Goal: Task Accomplishment & Management: Complete application form

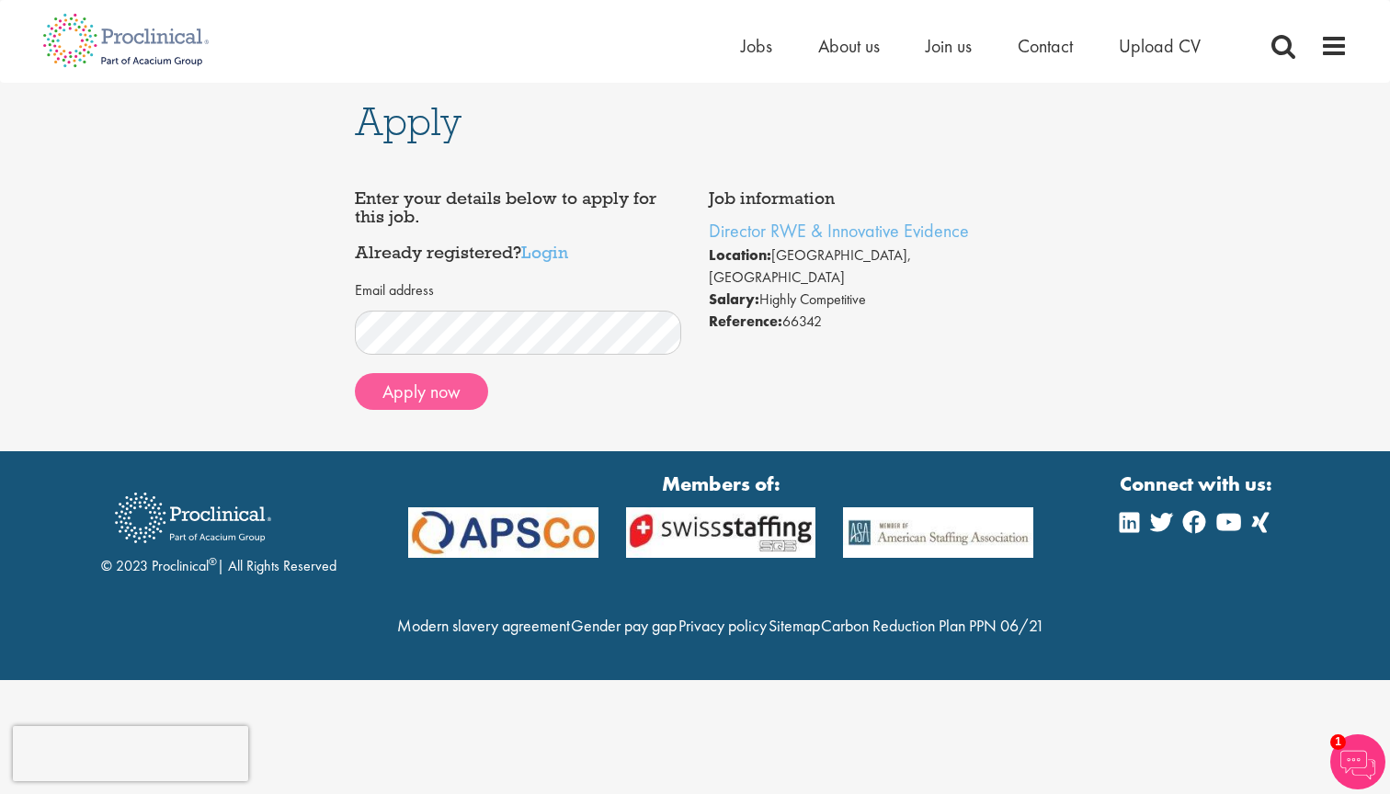
click at [443, 384] on button "Apply now" at bounding box center [421, 391] width 133 height 37
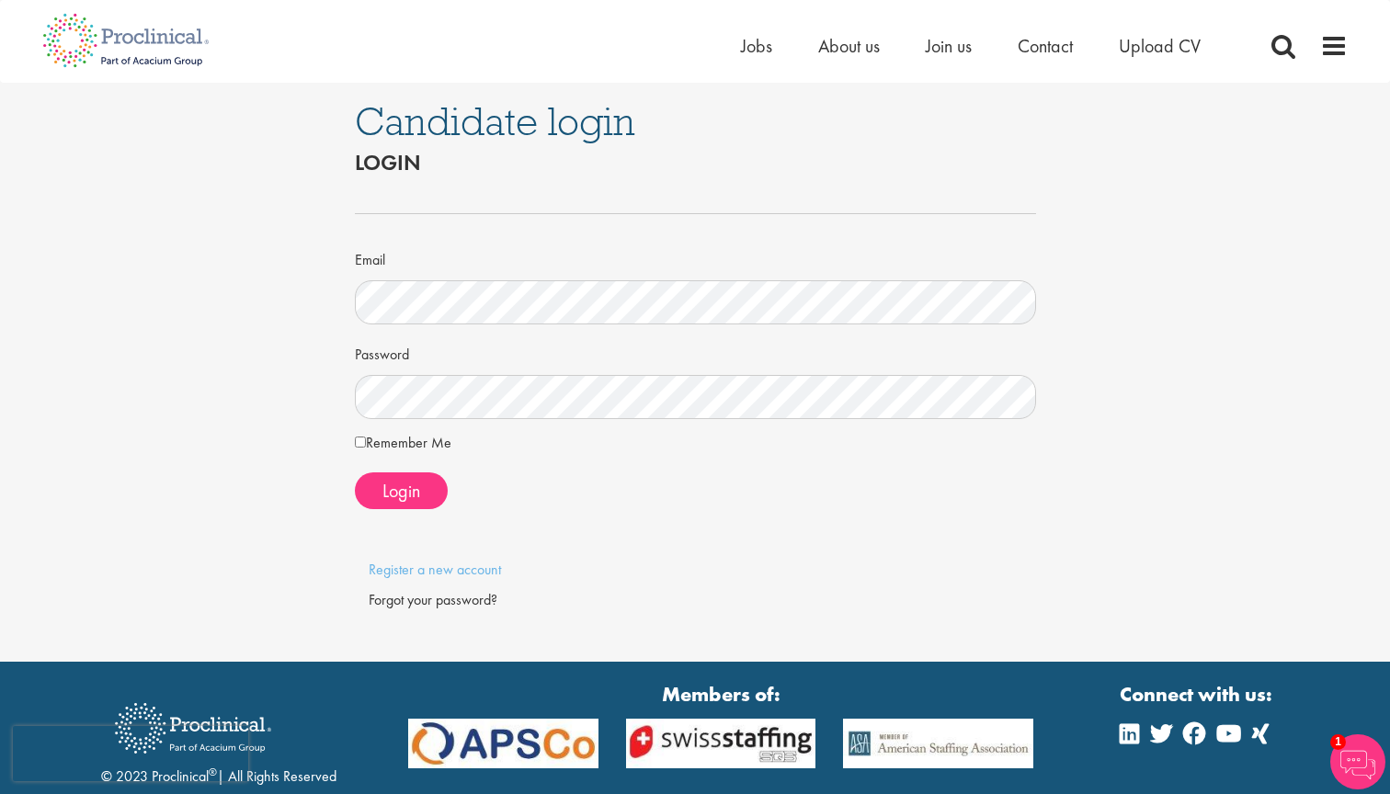
click at [642, 495] on div "Login" at bounding box center [695, 491] width 681 height 37
click at [590, 450] on div "Remember Me" at bounding box center [695, 446] width 681 height 26
click at [456, 598] on div "Forgot your password?" at bounding box center [696, 600] width 654 height 21
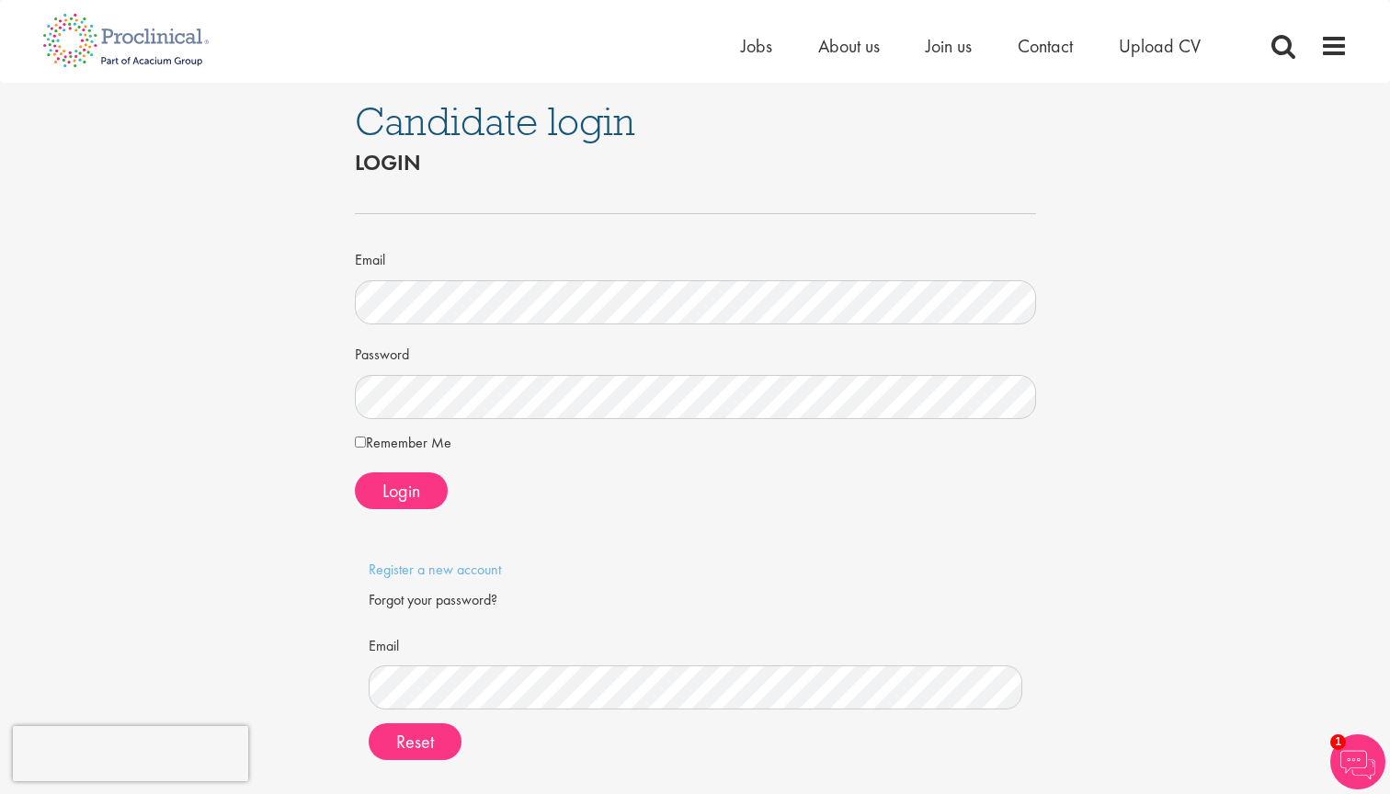
scroll to position [121, 0]
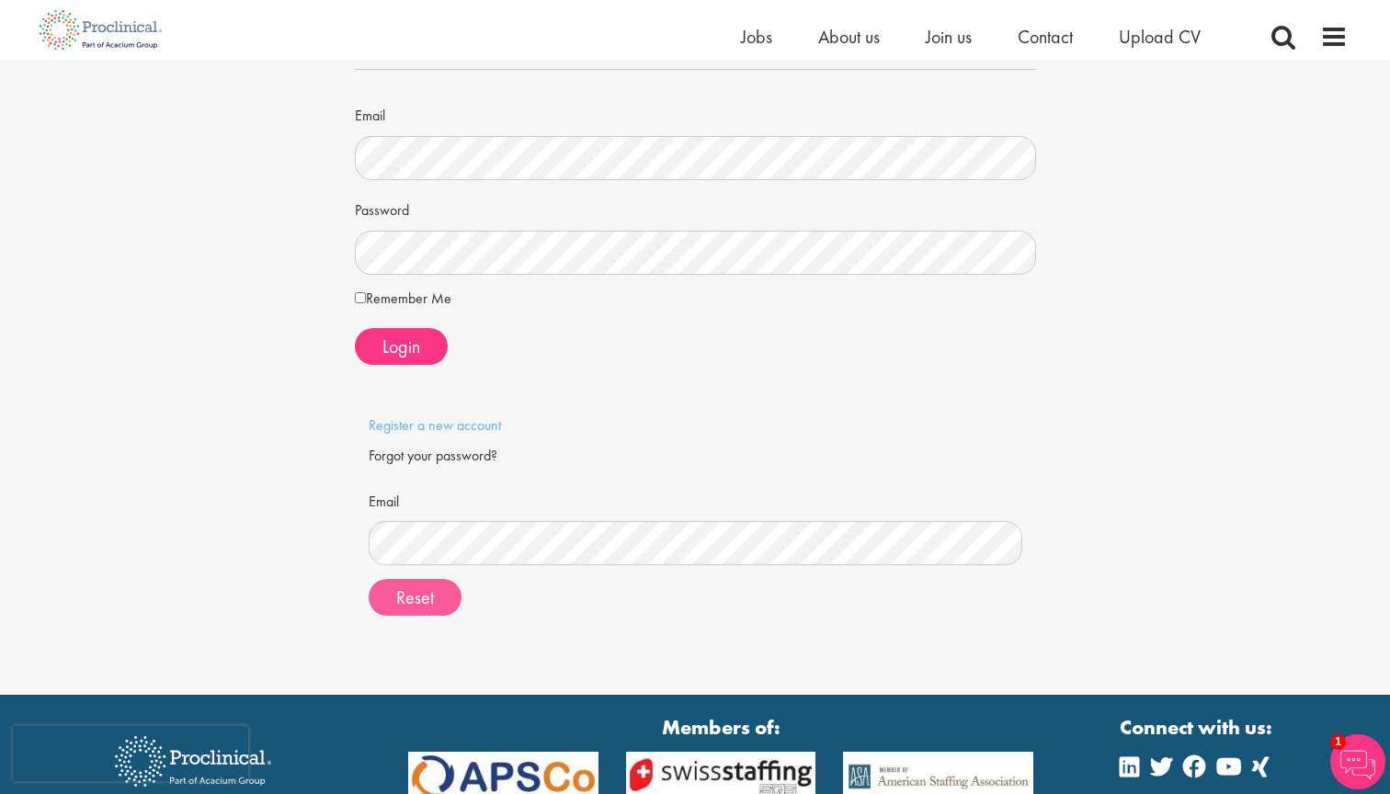
click at [420, 592] on span "Reset" at bounding box center [415, 598] width 38 height 24
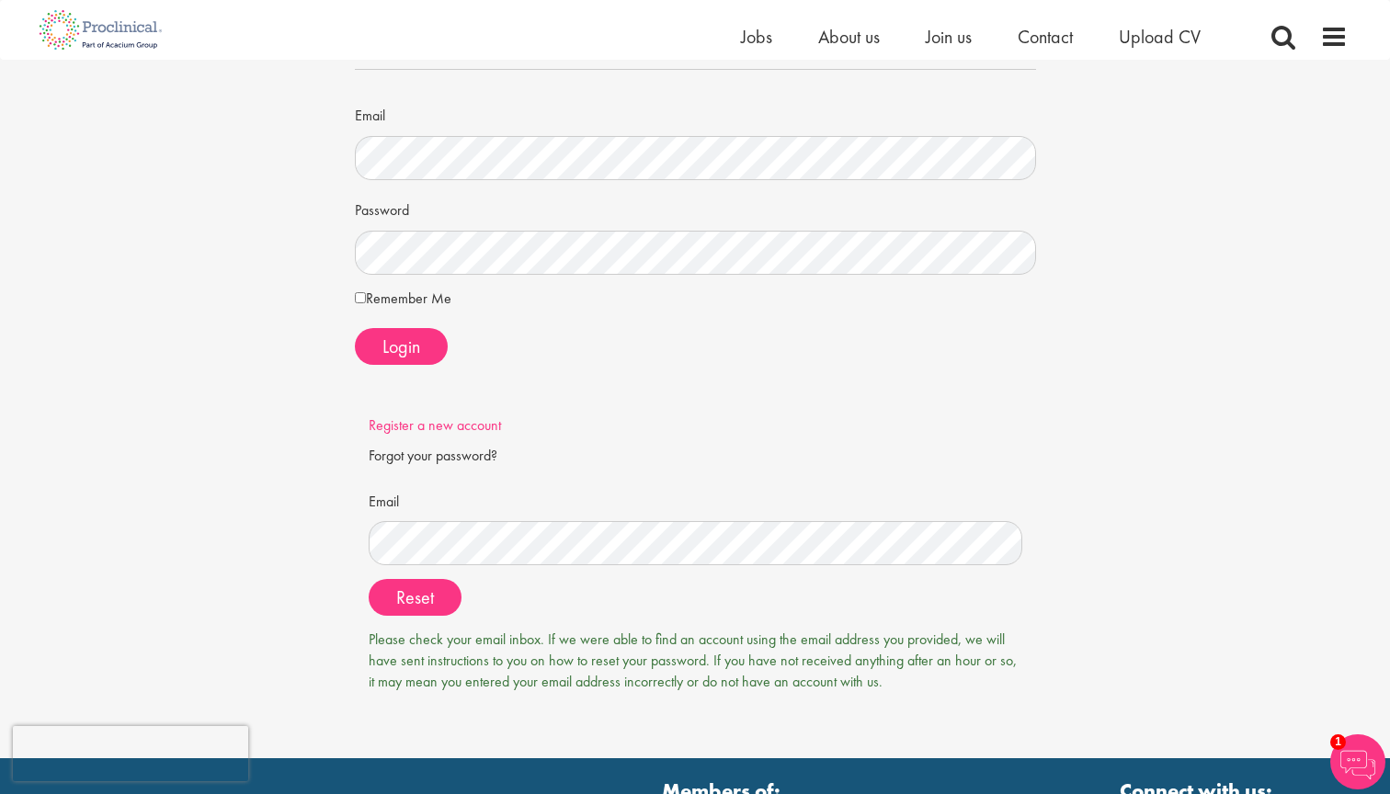
click at [454, 418] on link "Register a new account" at bounding box center [435, 425] width 132 height 19
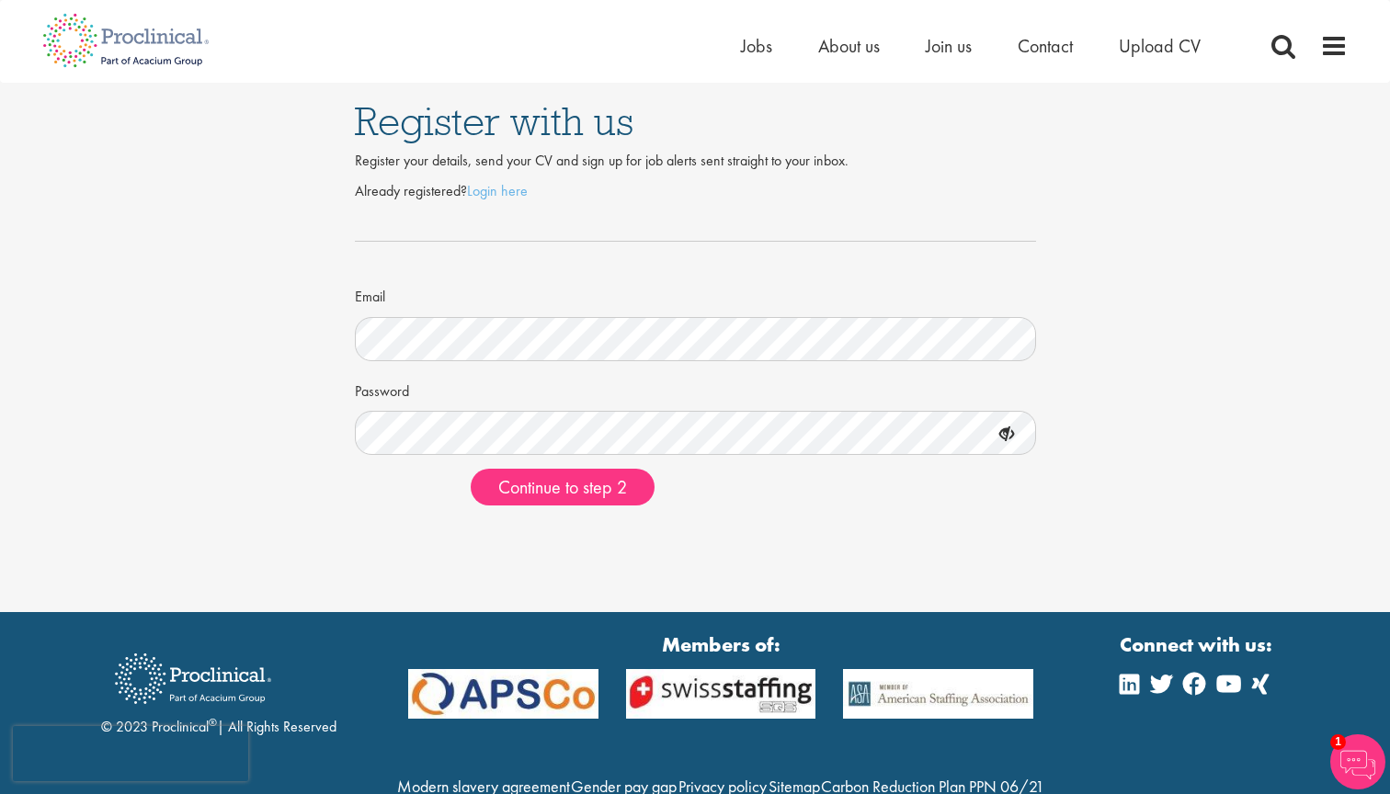
click at [712, 529] on div "Register with us Register your details, send your CV and sign up for job alerts…" at bounding box center [695, 306] width 1390 height 612
click at [601, 488] on span "Continue to step 2" at bounding box center [562, 487] width 129 height 24
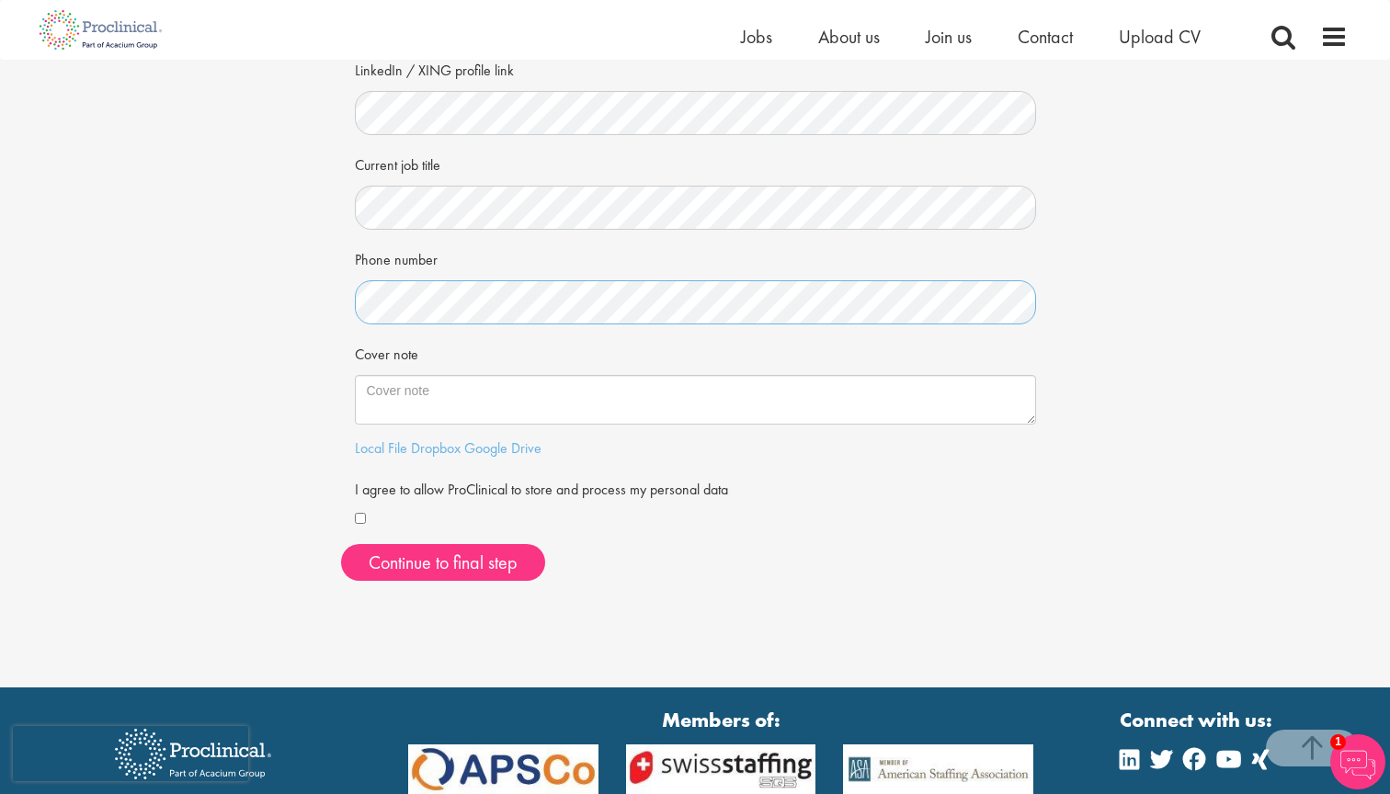
scroll to position [305, 0]
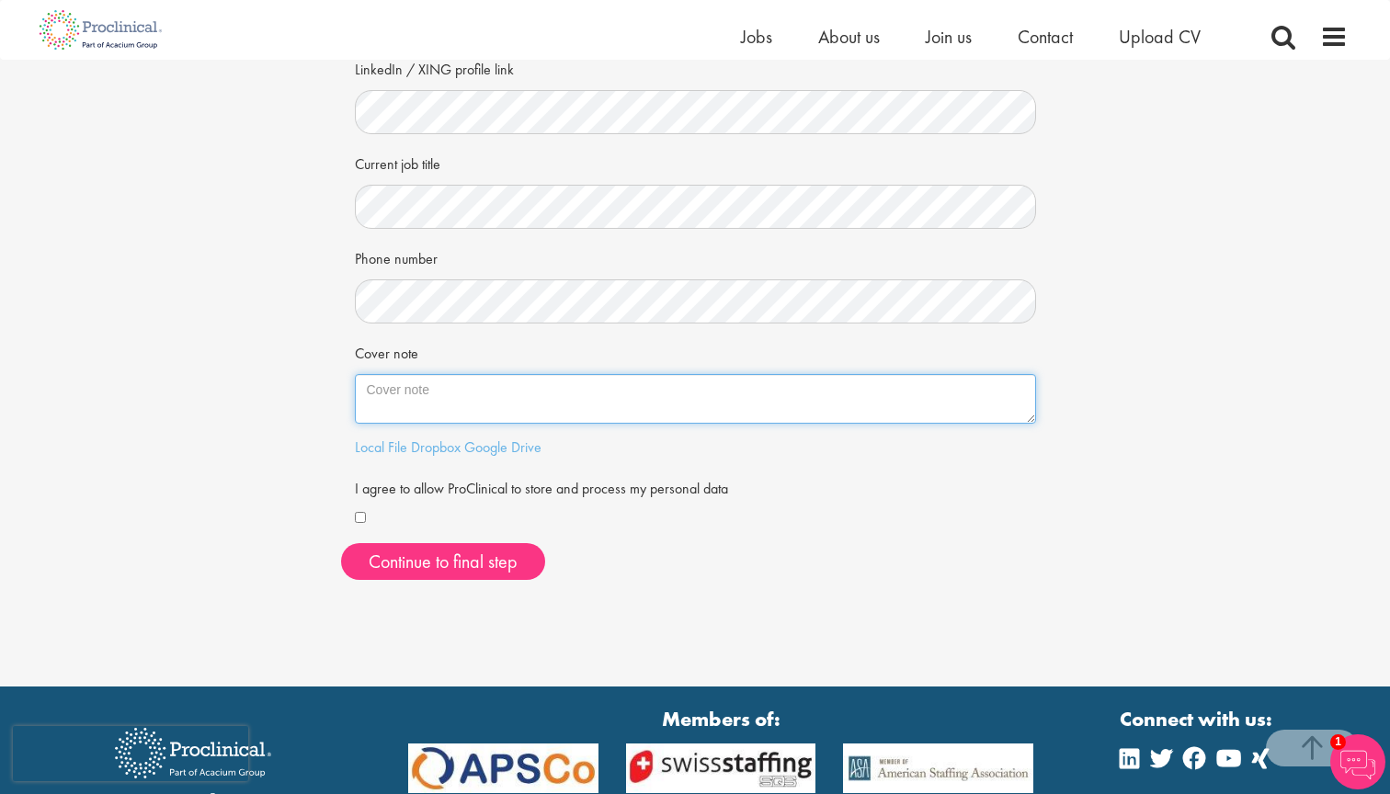
click at [450, 374] on textarea "Cover note" at bounding box center [695, 399] width 681 height 50
paste textarea "Public-health physician with exper4se in HTA evidence synthesis, advanced sta4s…"
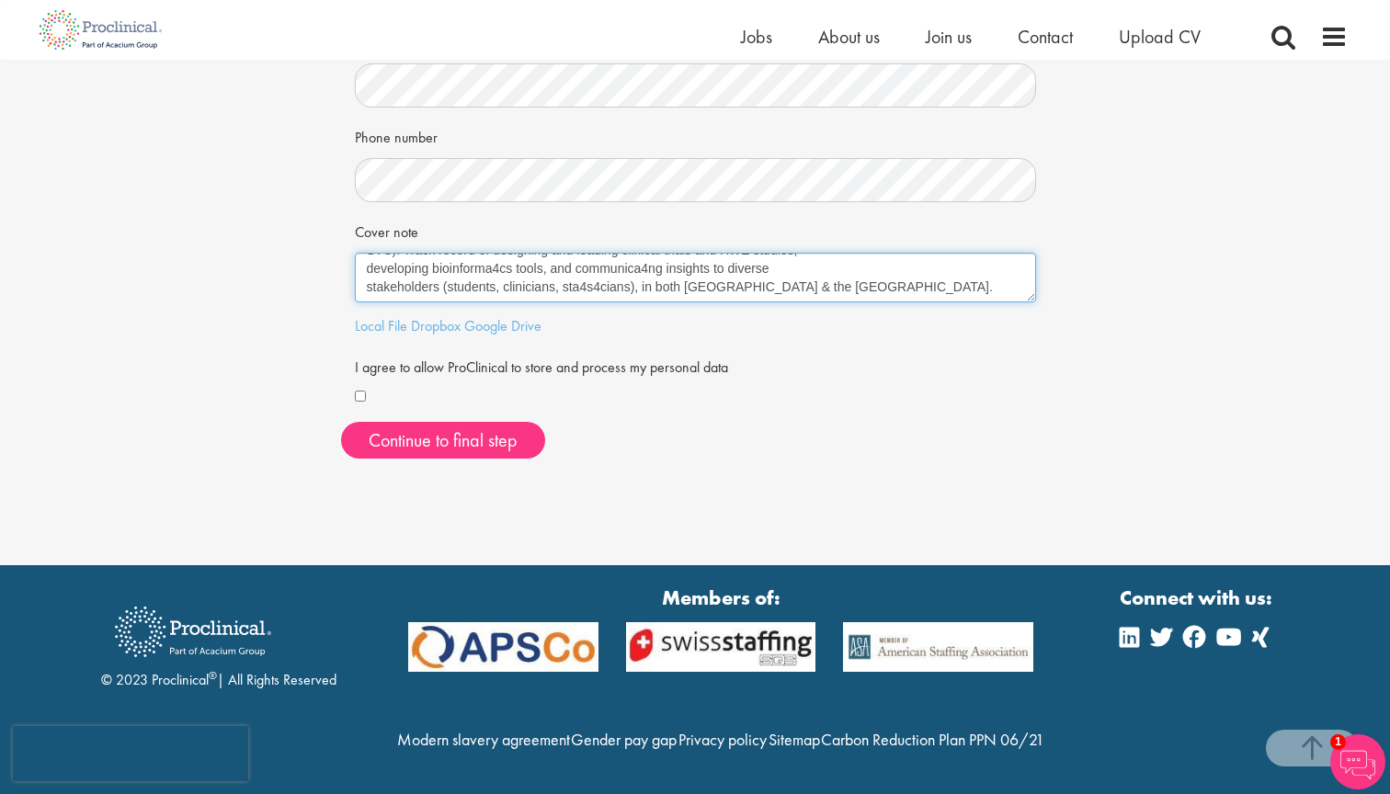
scroll to position [459, 0]
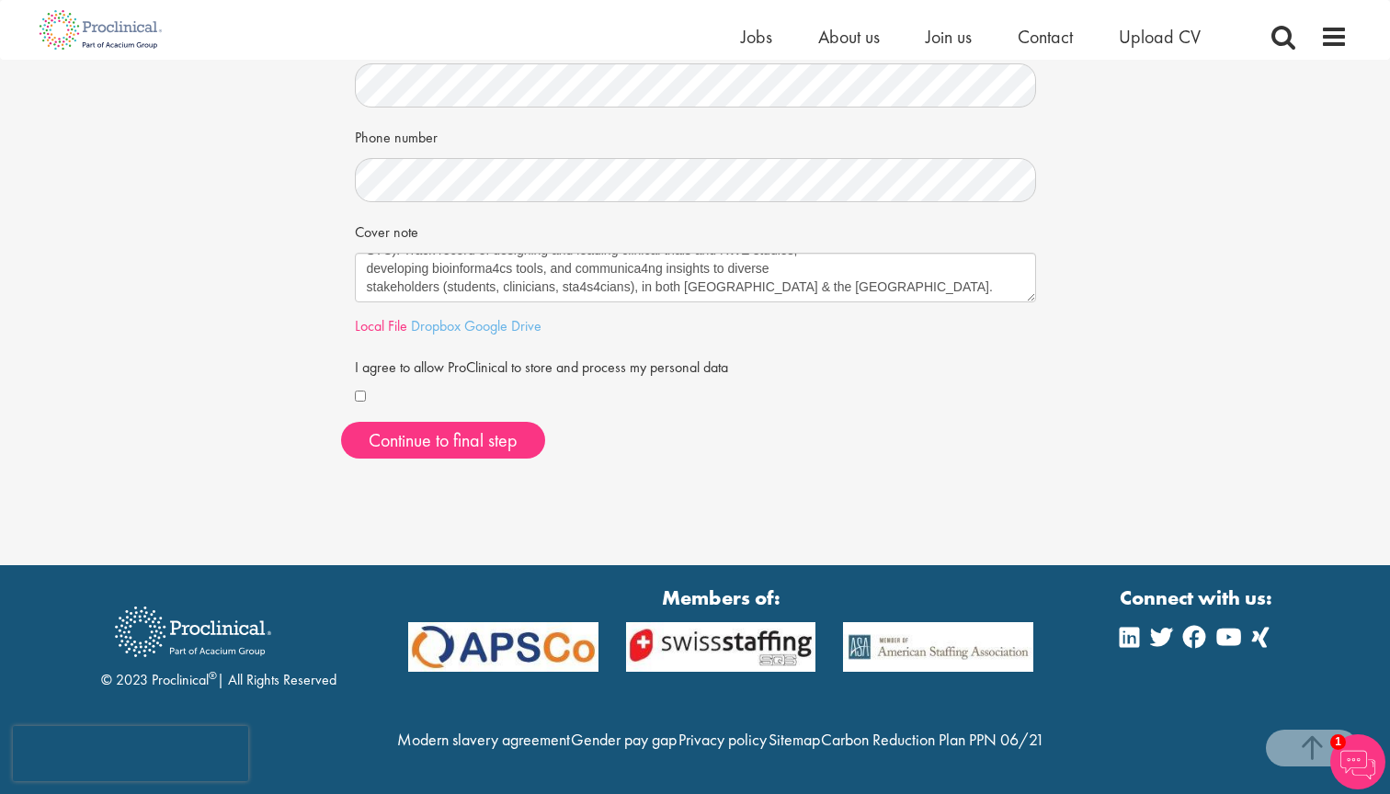
click at [390, 316] on link "Local File" at bounding box center [381, 325] width 52 height 19
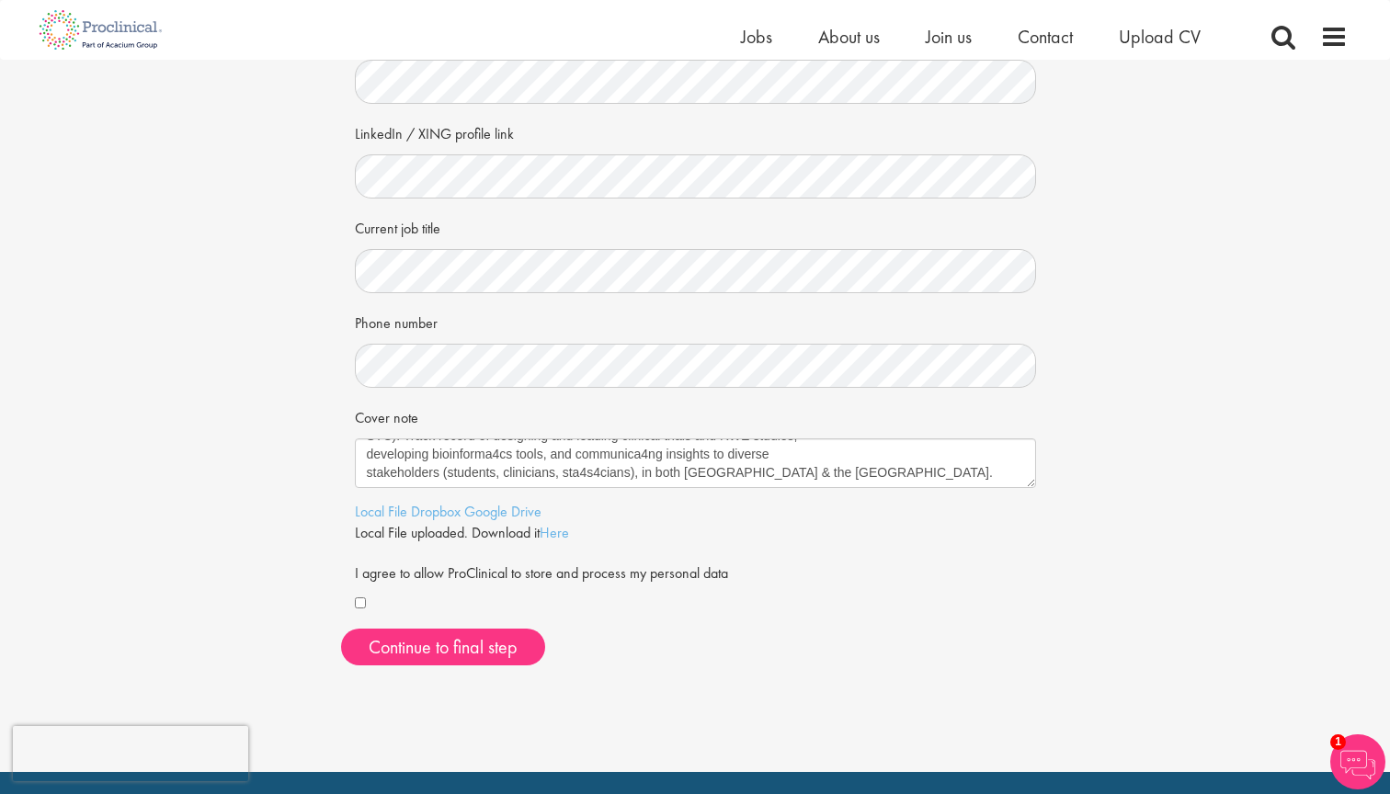
scroll to position [241, 0]
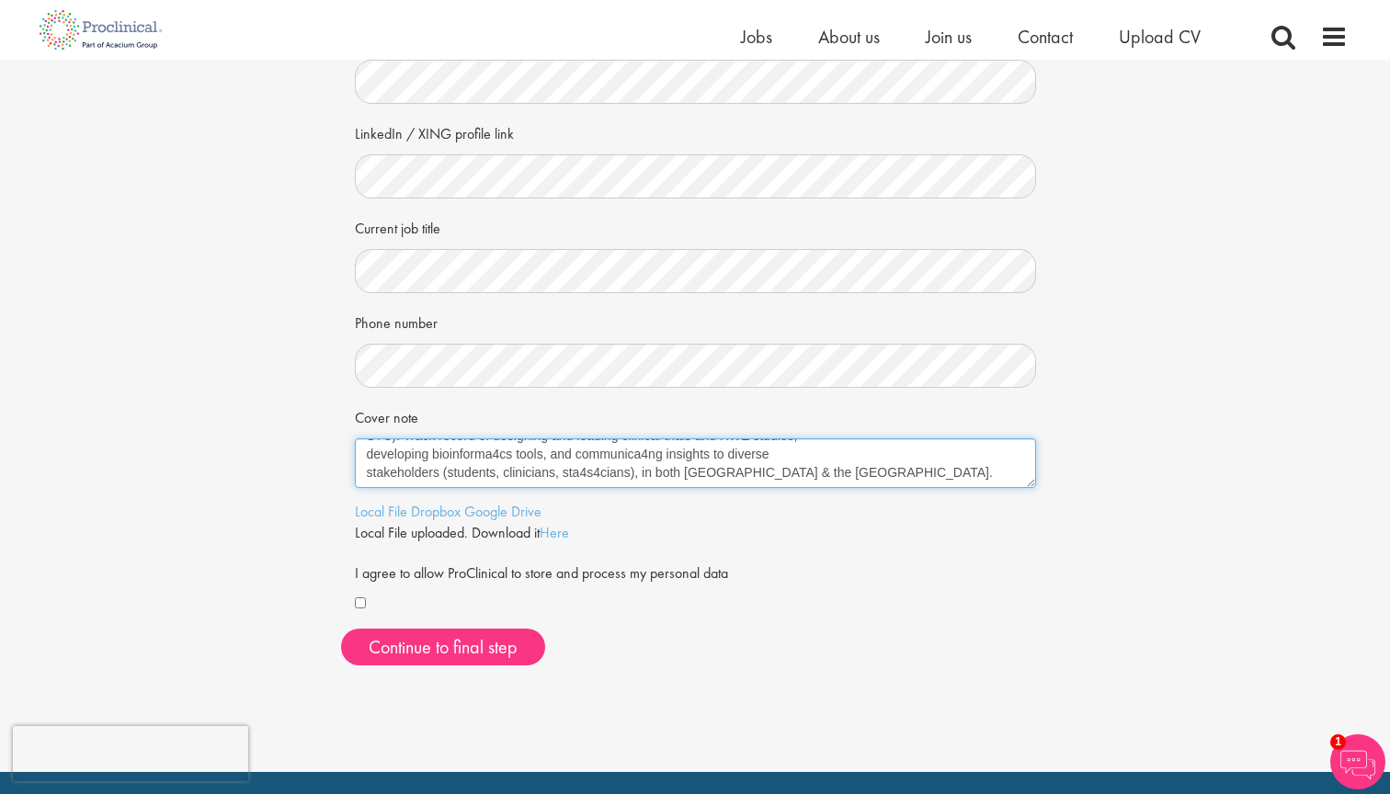
click at [586, 465] on textarea "Public-health physician with exper4se in HTA evidence synthesis, advanced sta4s…" at bounding box center [695, 463] width 681 height 50
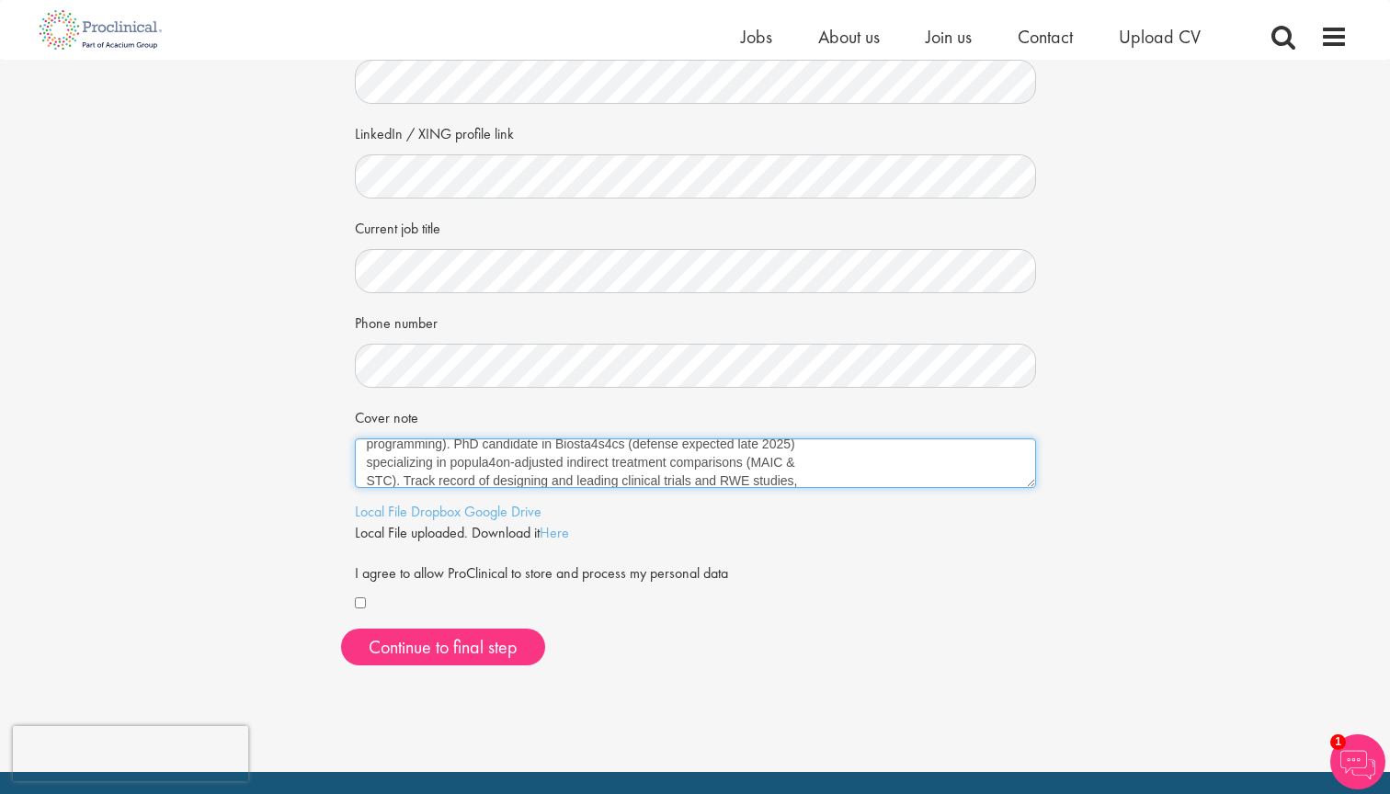
scroll to position [38, 0]
click at [591, 448] on textarea "Public-health physician with exper4se in HTA evidence synthesis, advanced sta4s…" at bounding box center [695, 463] width 681 height 50
click at [382, 461] on textarea "Public-health physician with exper4se in HTA evidence synthesis, advanced sta4s…" at bounding box center [695, 463] width 681 height 50
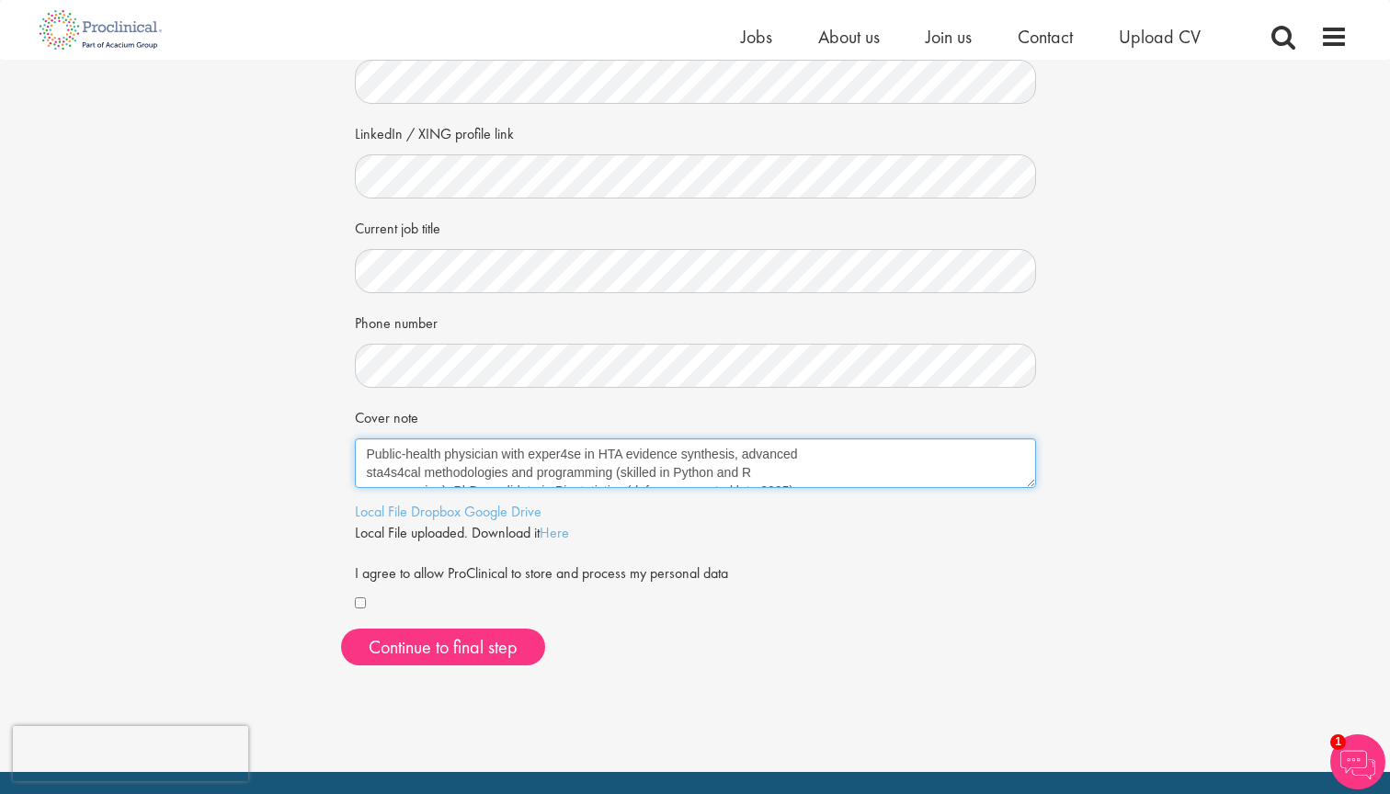
click at [382, 461] on textarea "Public-health physician with exper4se in HTA evidence synthesis, advanced sta4s…" at bounding box center [695, 463] width 681 height 50
click at [576, 442] on textarea "Public-health physician with exper4se in HTA evidence synthesis, advanced stati…" at bounding box center [695, 463] width 681 height 50
click at [495, 456] on textarea "Public-health physician with expertise in HTA evidence synthesis, advanced stat…" at bounding box center [695, 463] width 681 height 50
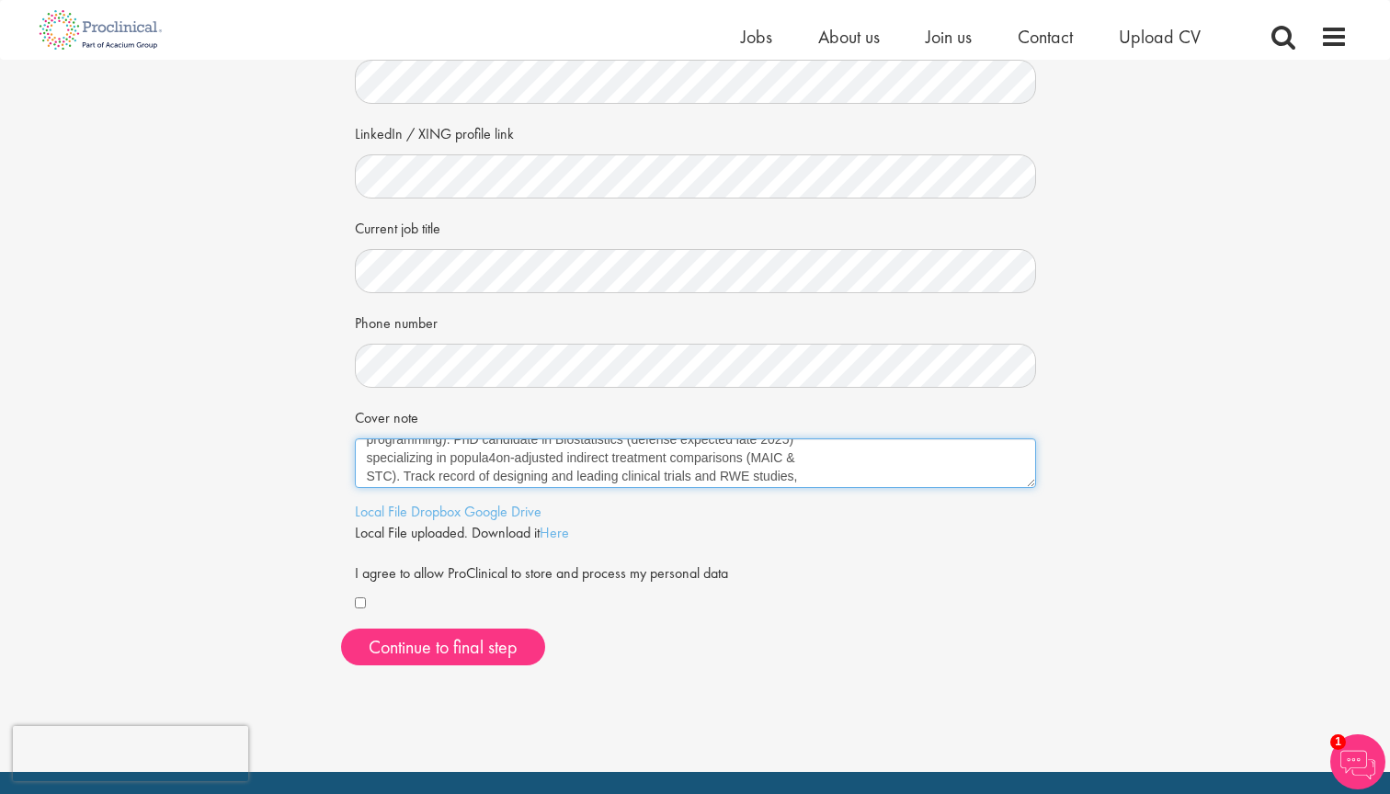
click at [495, 456] on textarea "Public-health physician with expertise in HTA evidence synthesis, advanced stat…" at bounding box center [695, 463] width 681 height 50
click at [480, 468] on textarea "Public-health physician with expertise in HTA evidence synthesis, advanced stat…" at bounding box center [695, 463] width 681 height 50
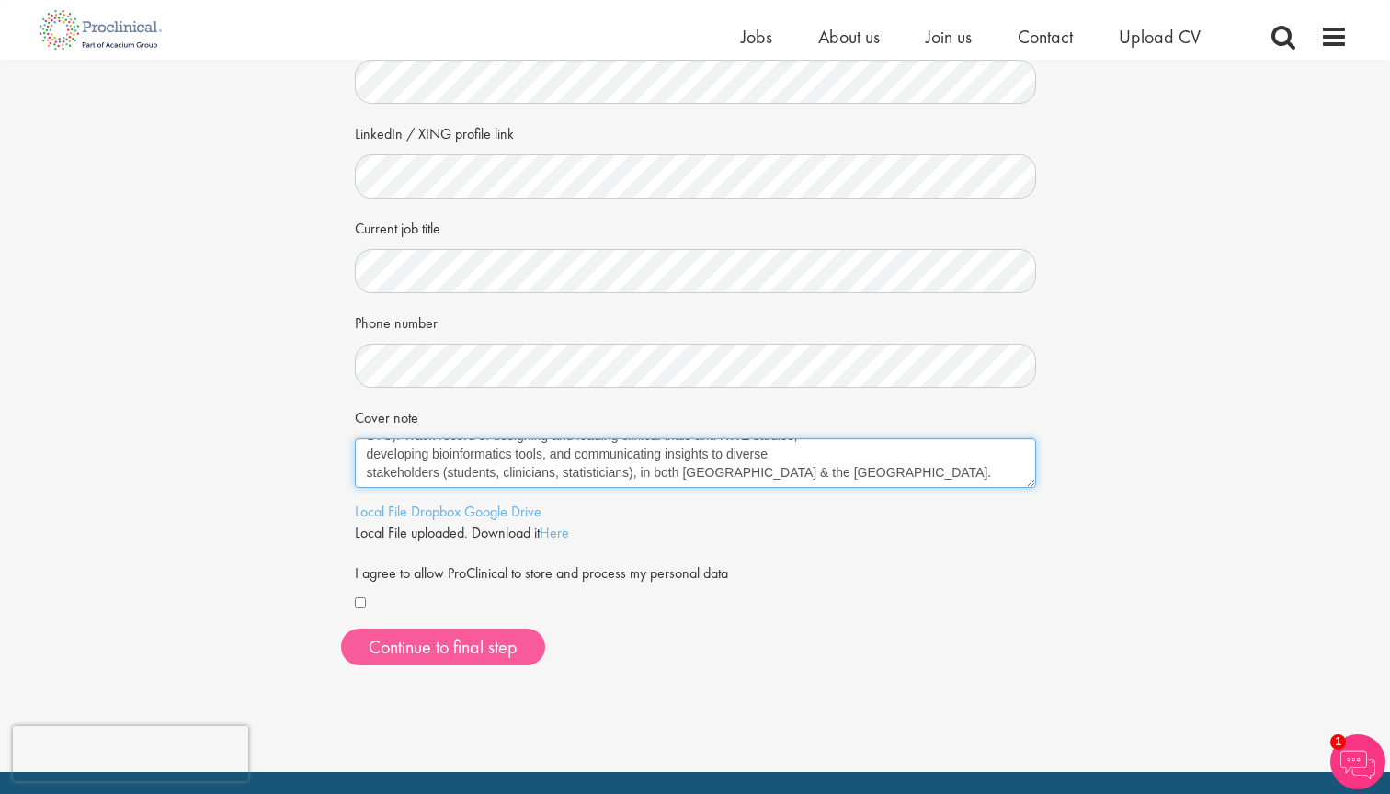
type textarea "Public-health physician with expertise in HTA evidence synthesis, advanced stat…"
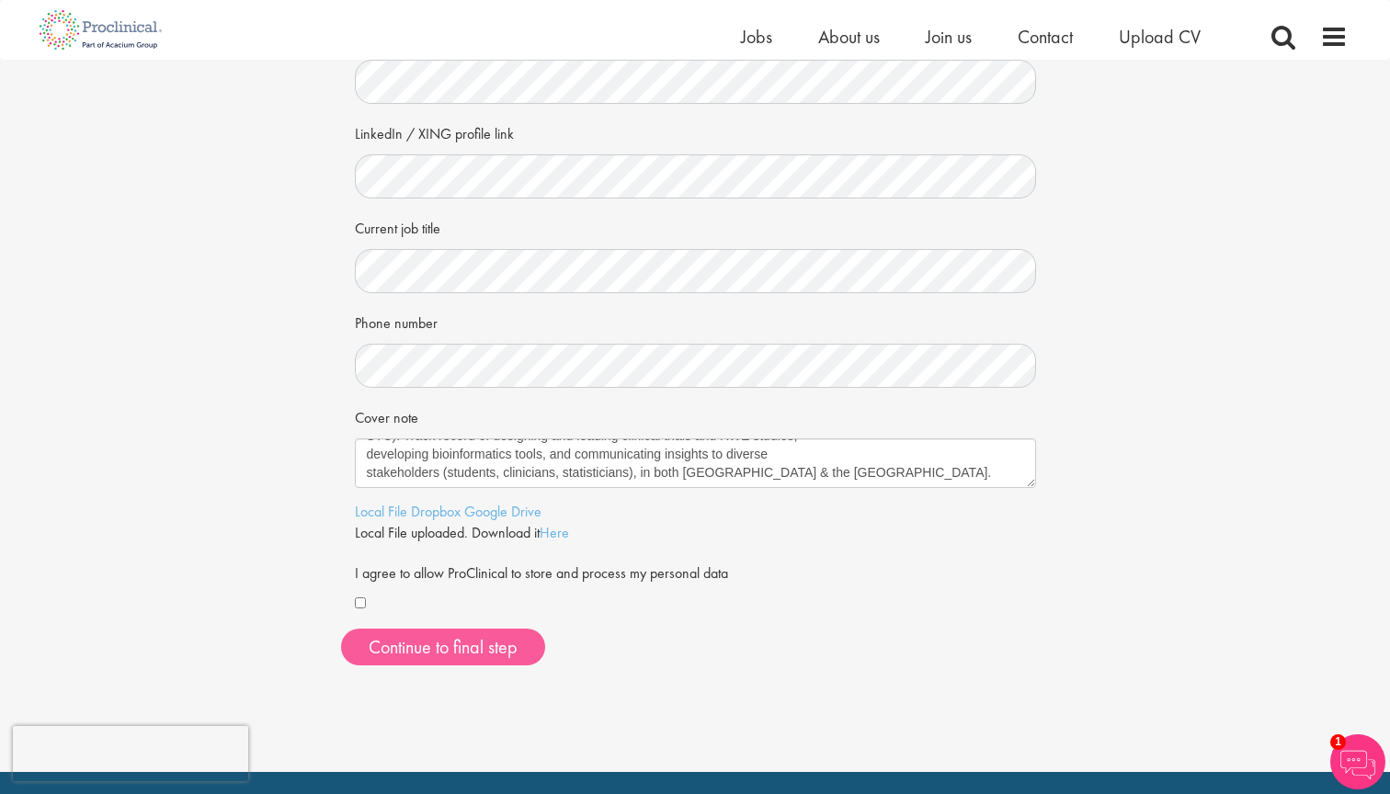
click at [404, 637] on button "Continue to final step" at bounding box center [443, 647] width 204 height 37
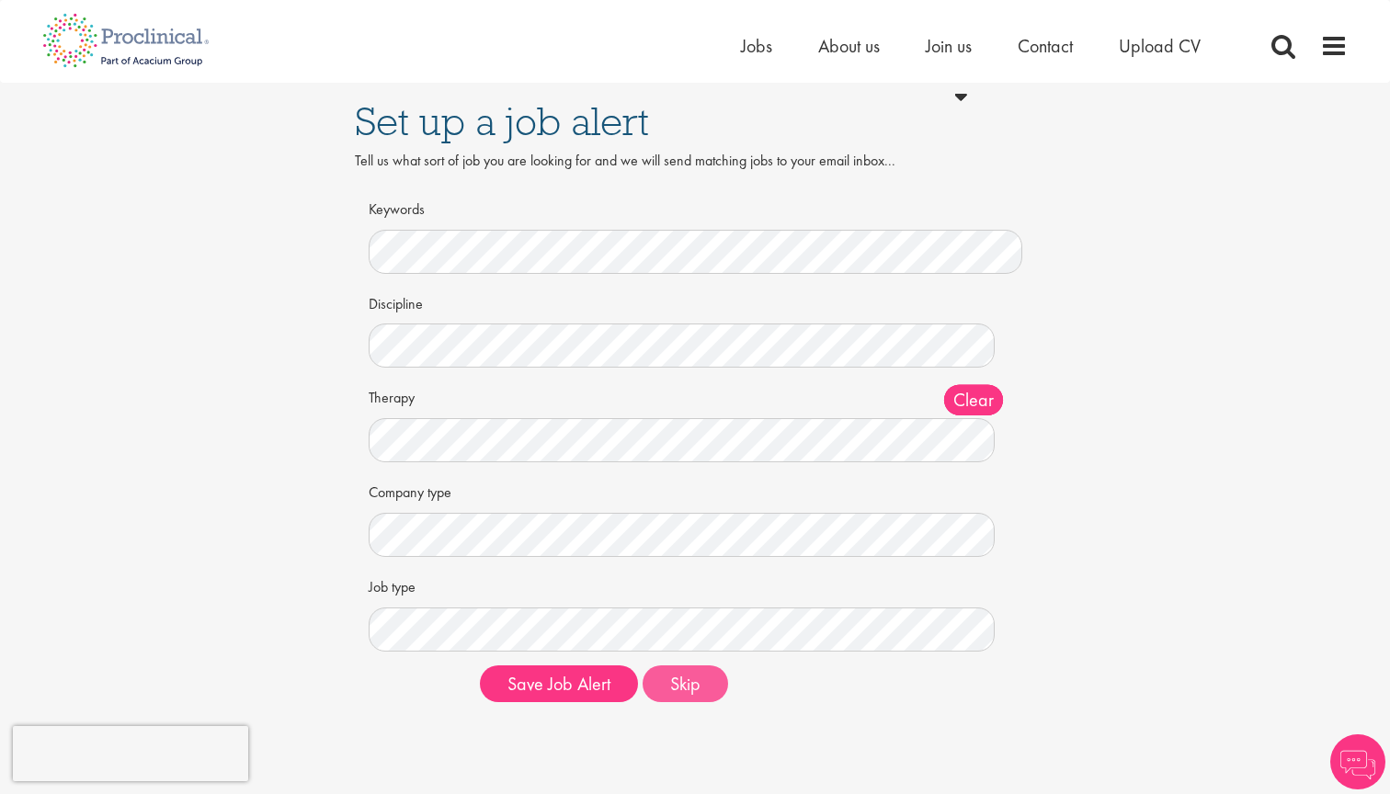
click at [685, 677] on button "Skip" at bounding box center [685, 684] width 85 height 37
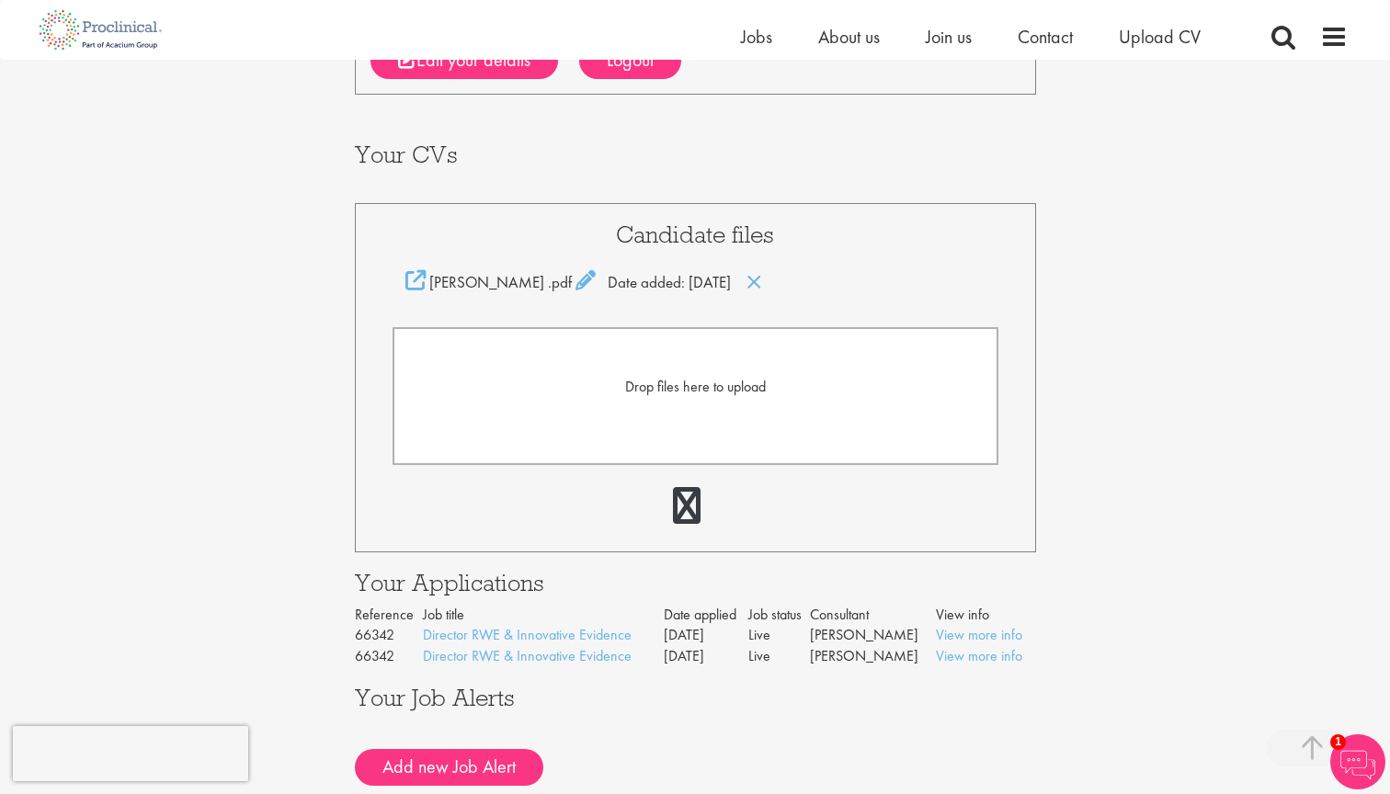
scroll to position [330, 0]
click at [993, 624] on link "View more info" at bounding box center [979, 633] width 86 height 19
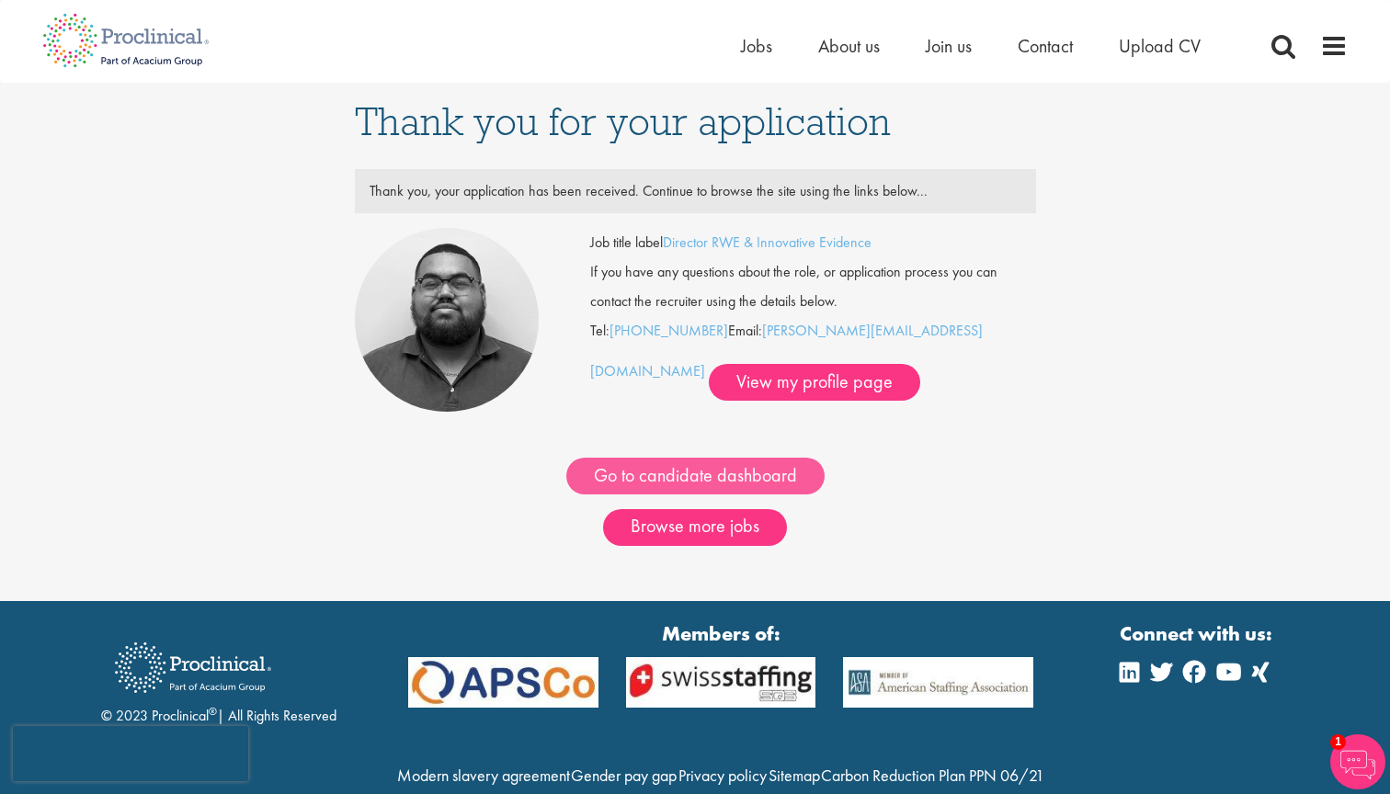
click at [679, 481] on link "Go to candidate dashboard" at bounding box center [695, 476] width 258 height 37
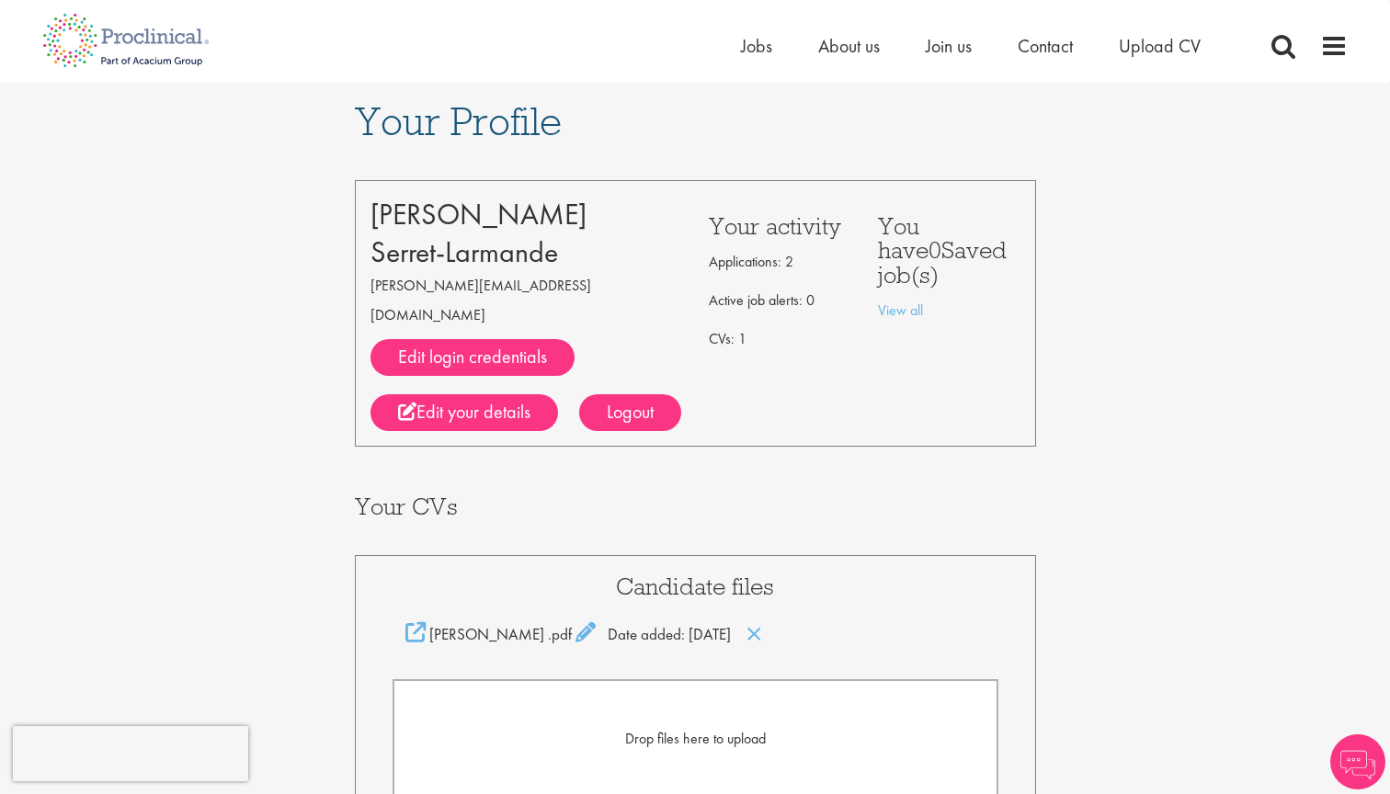
click at [1163, 365] on div "Your Profile Arnaud Serret-Larmande arnaud.serretlarmande@gmail.com Edit login …" at bounding box center [695, 615] width 1418 height 1065
click at [765, 57] on span "Jobs" at bounding box center [756, 46] width 31 height 24
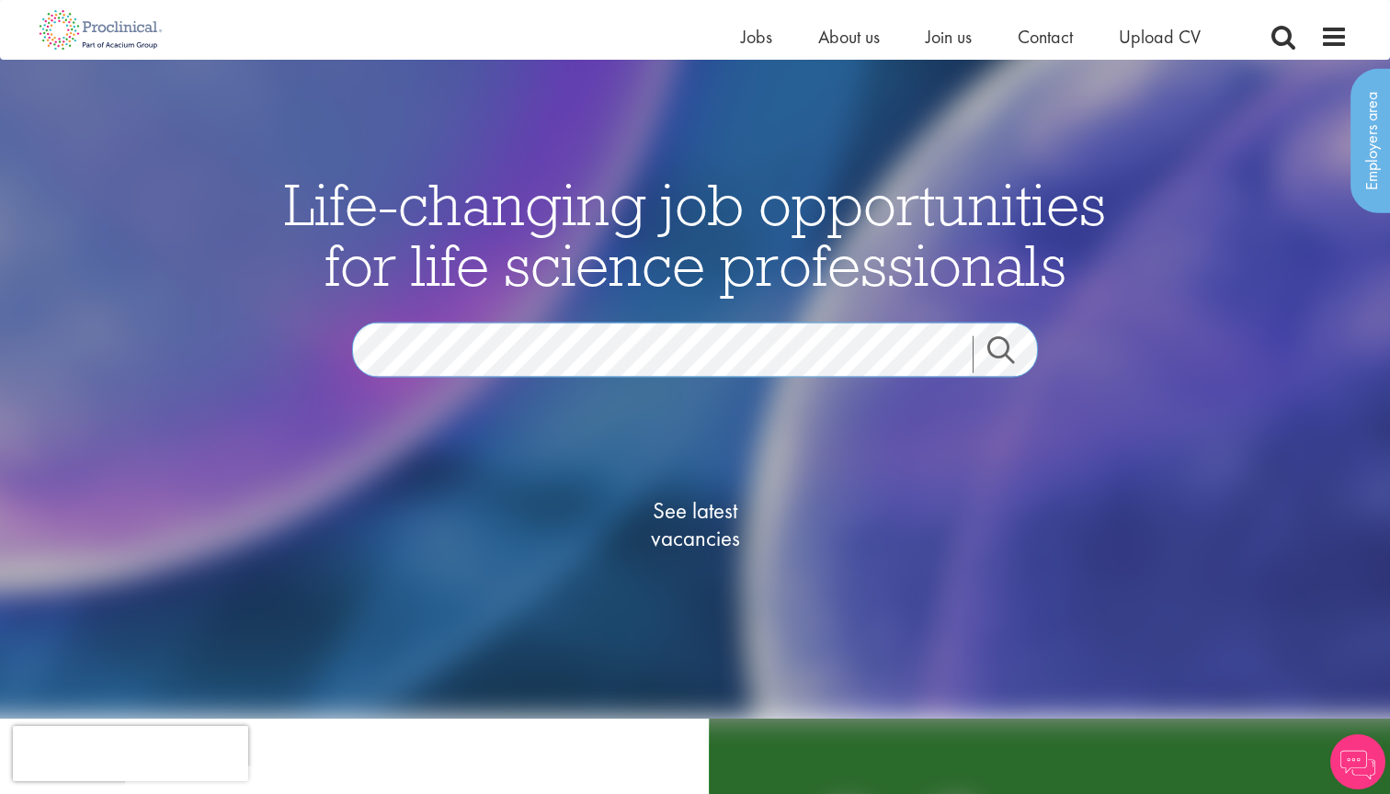
scroll to position [36, 0]
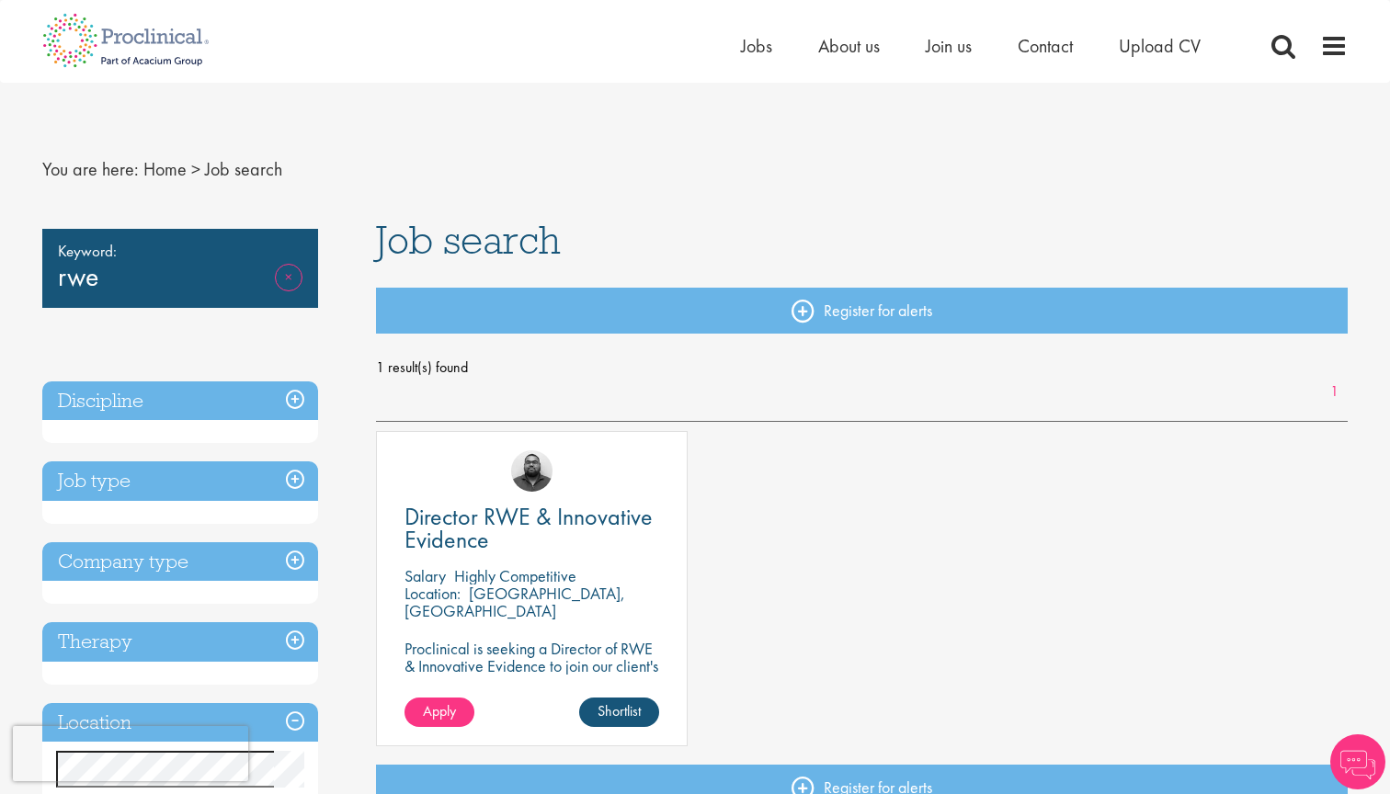
click at [290, 271] on link "Remove" at bounding box center [289, 290] width 28 height 53
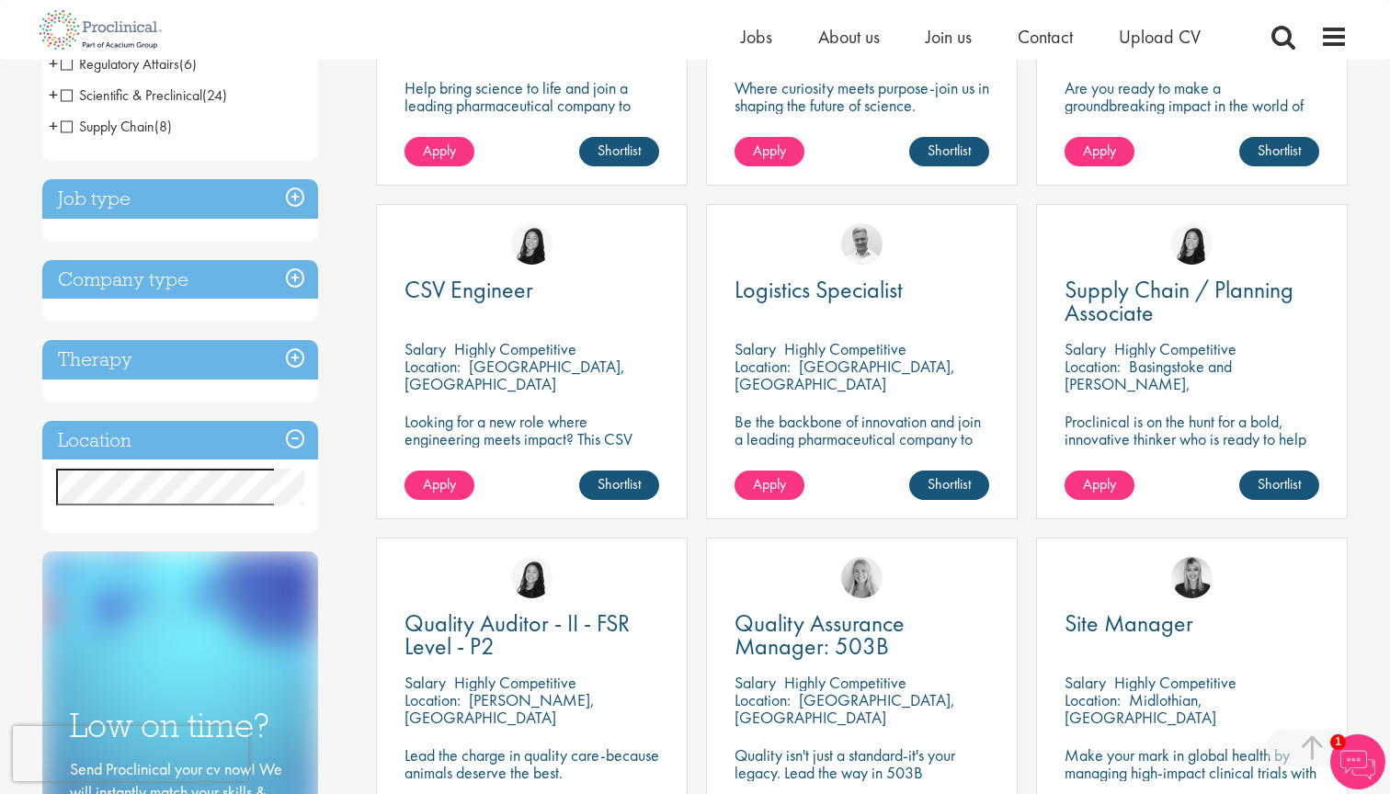
scroll to position [551, 0]
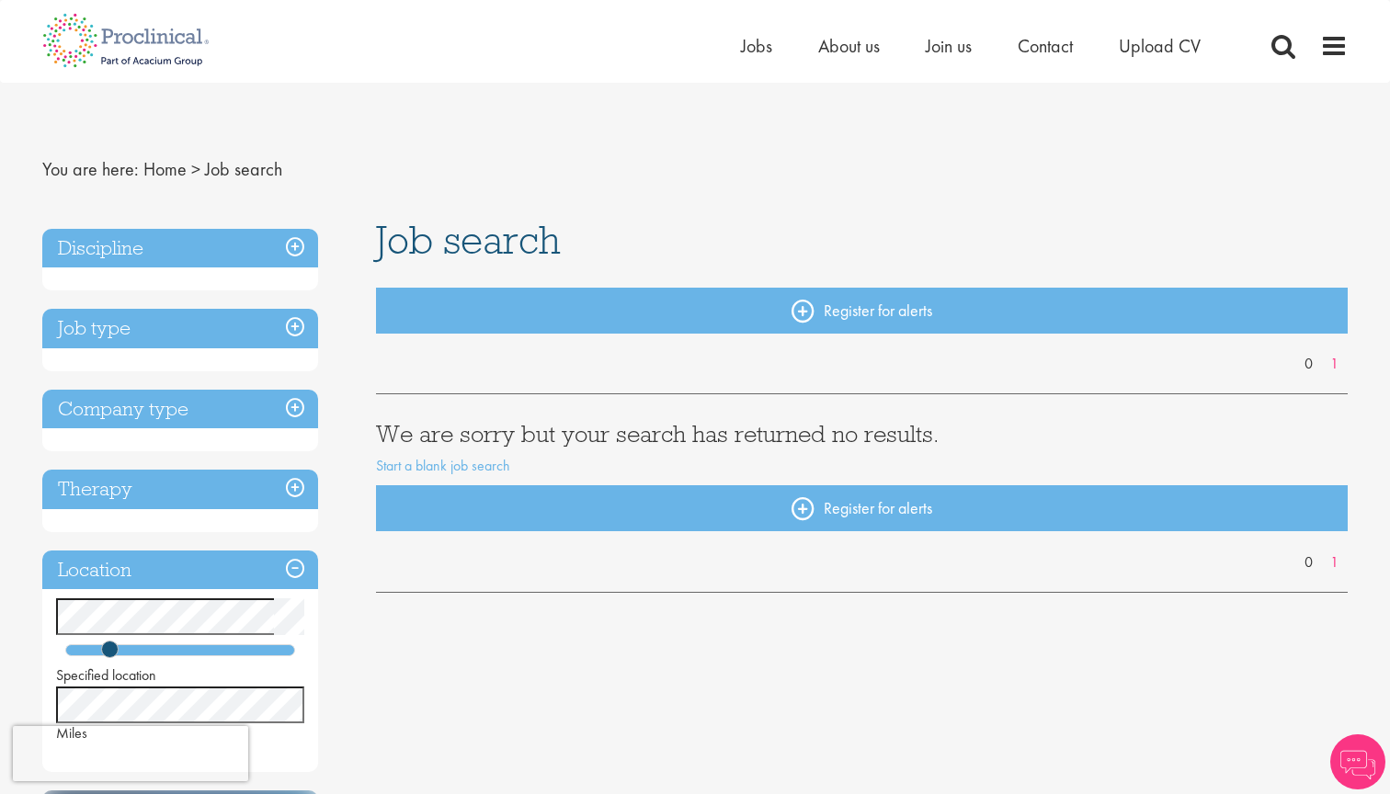
click at [352, 492] on div "Discipline Job type Company type Therapy Location Specified location Miles Care…" at bounding box center [195, 746] width 334 height 1052
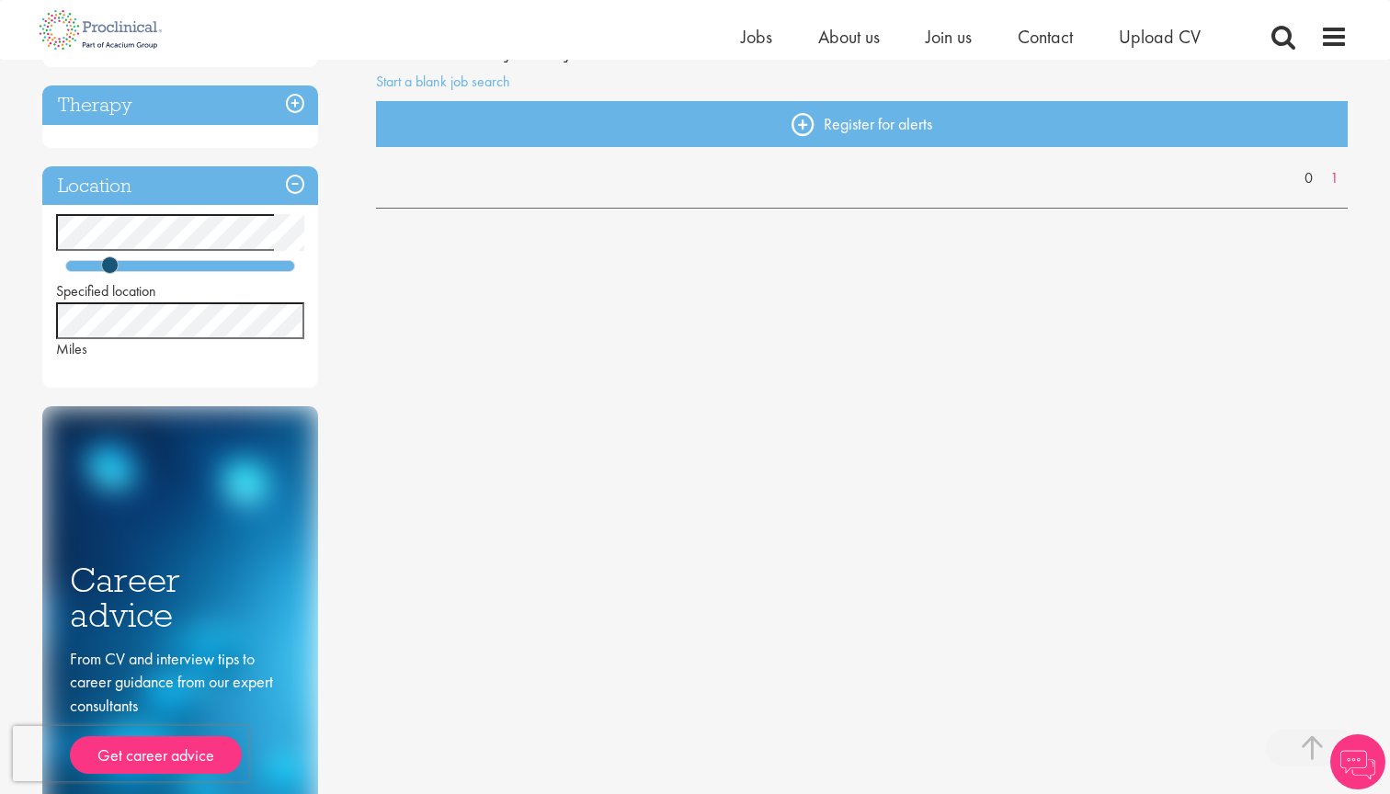
scroll to position [342, 0]
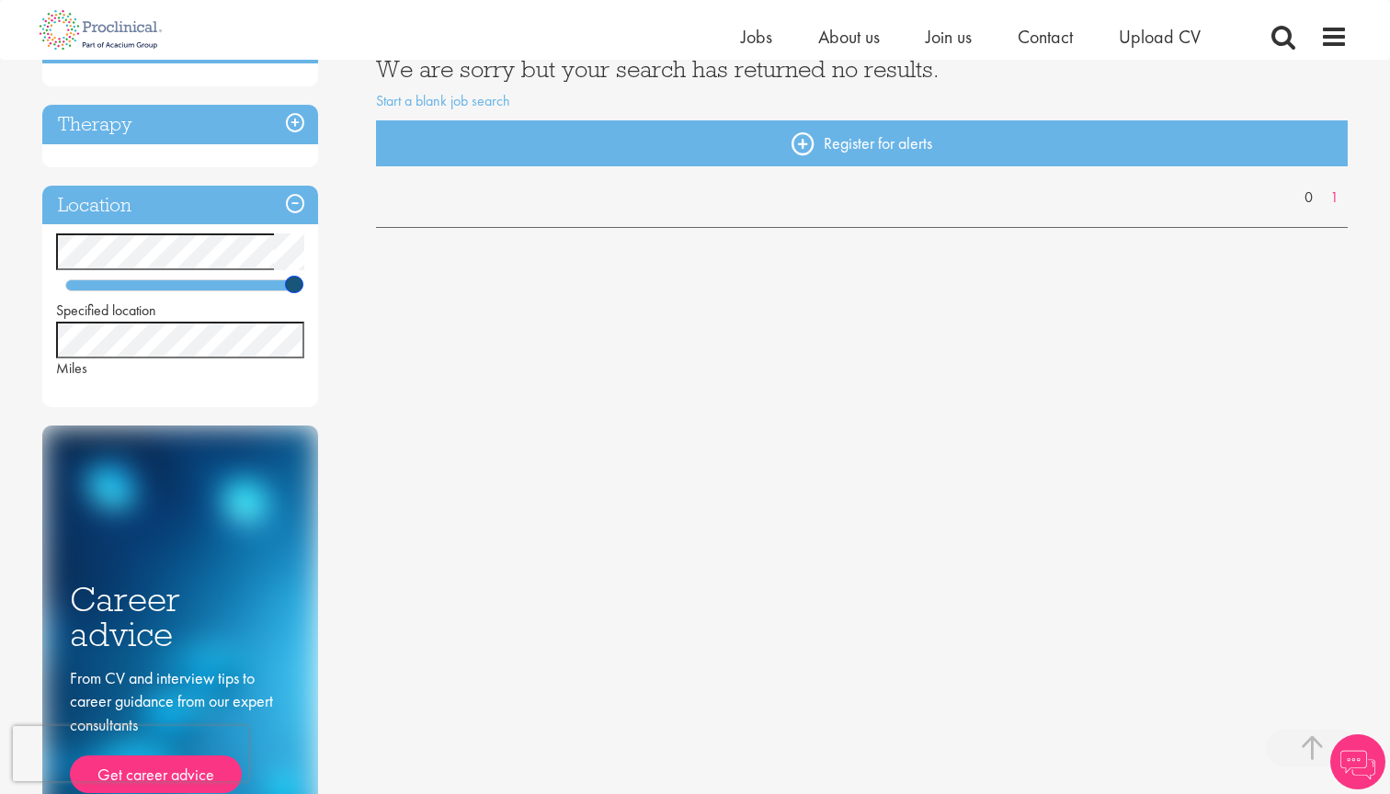
drag, startPoint x: 108, startPoint y: 286, endPoint x: 337, endPoint y: 292, distance: 229.9
click at [337, 292] on div "Discipline Job type Company type Therapy Location Specified location Miles Care…" at bounding box center [195, 381] width 334 height 1052
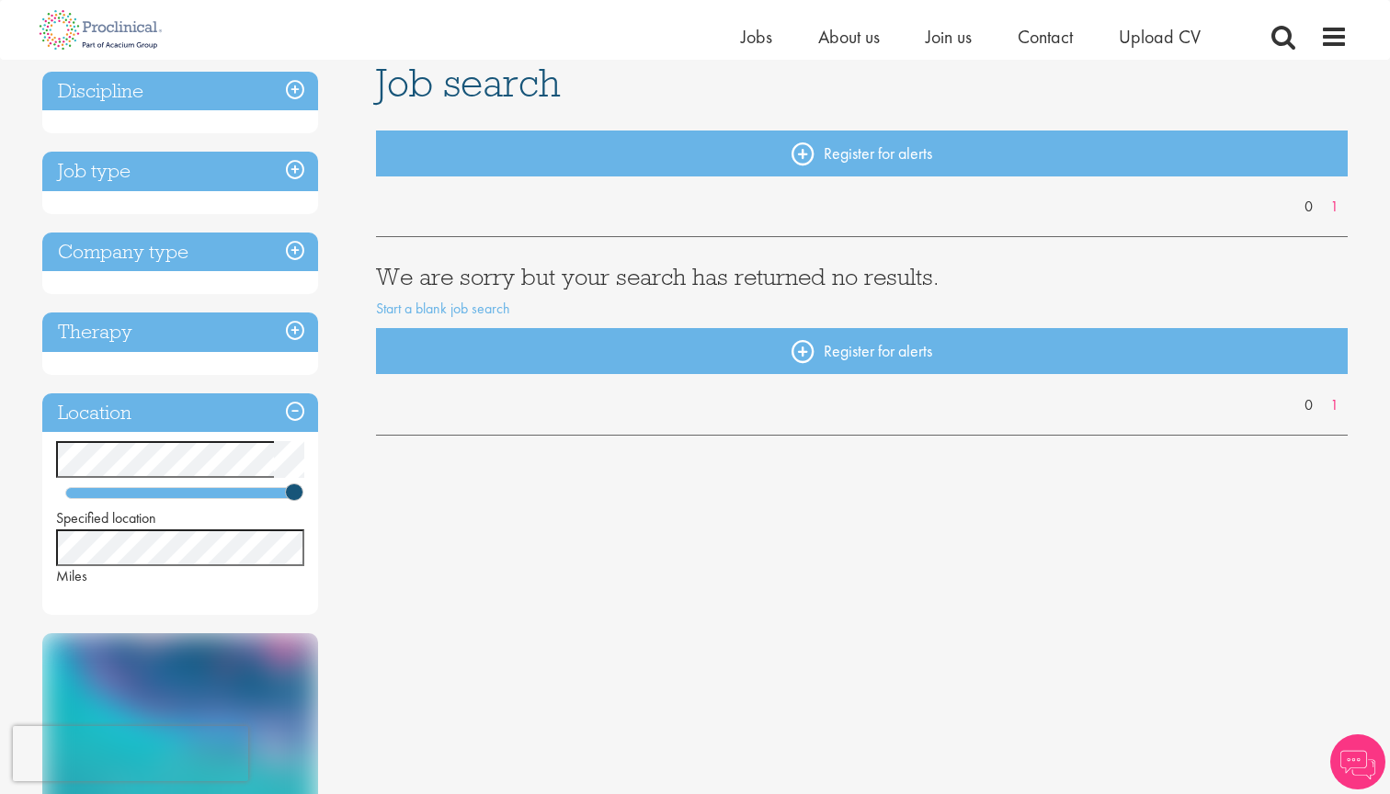
scroll to position [201, 0]
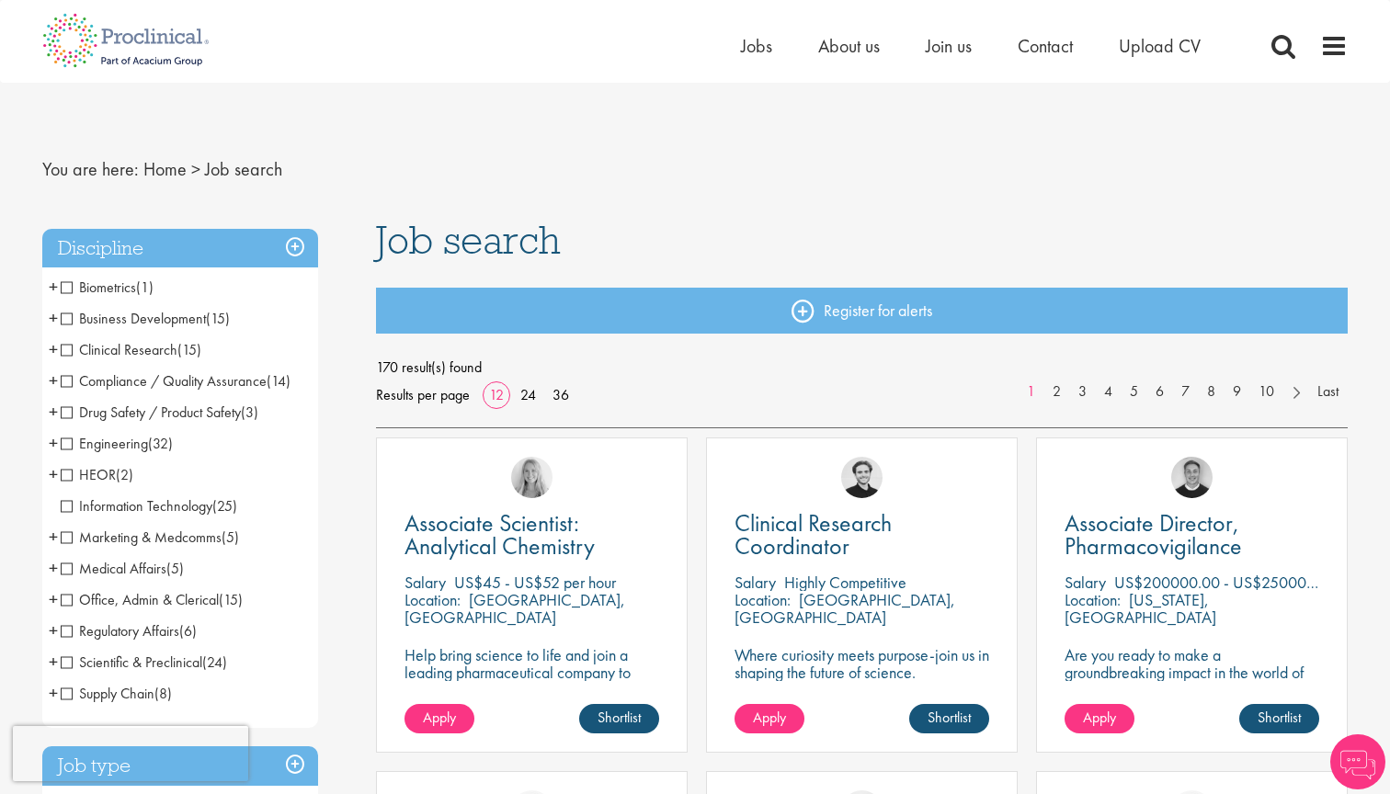
click at [894, 224] on h1 "Job search" at bounding box center [862, 240] width 973 height 40
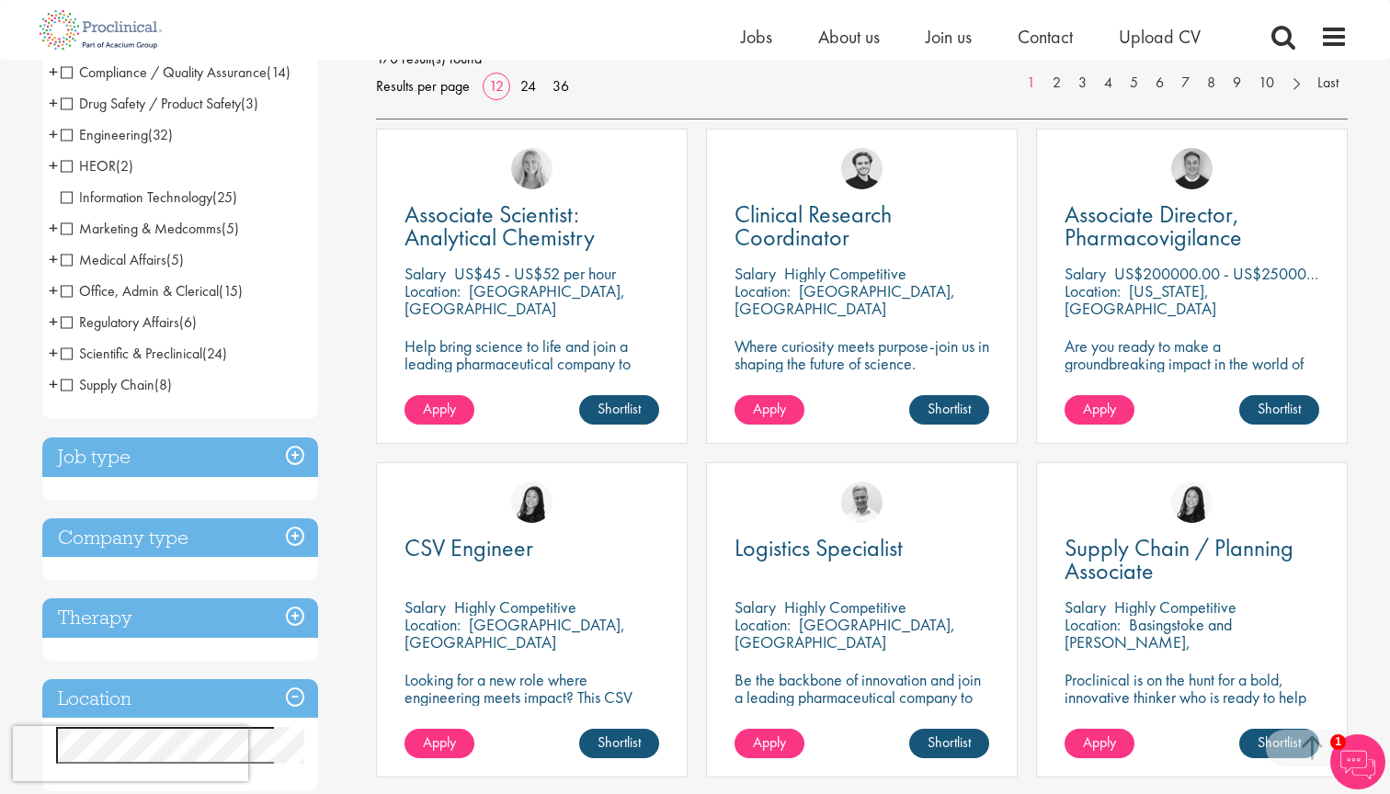
scroll to position [409, 0]
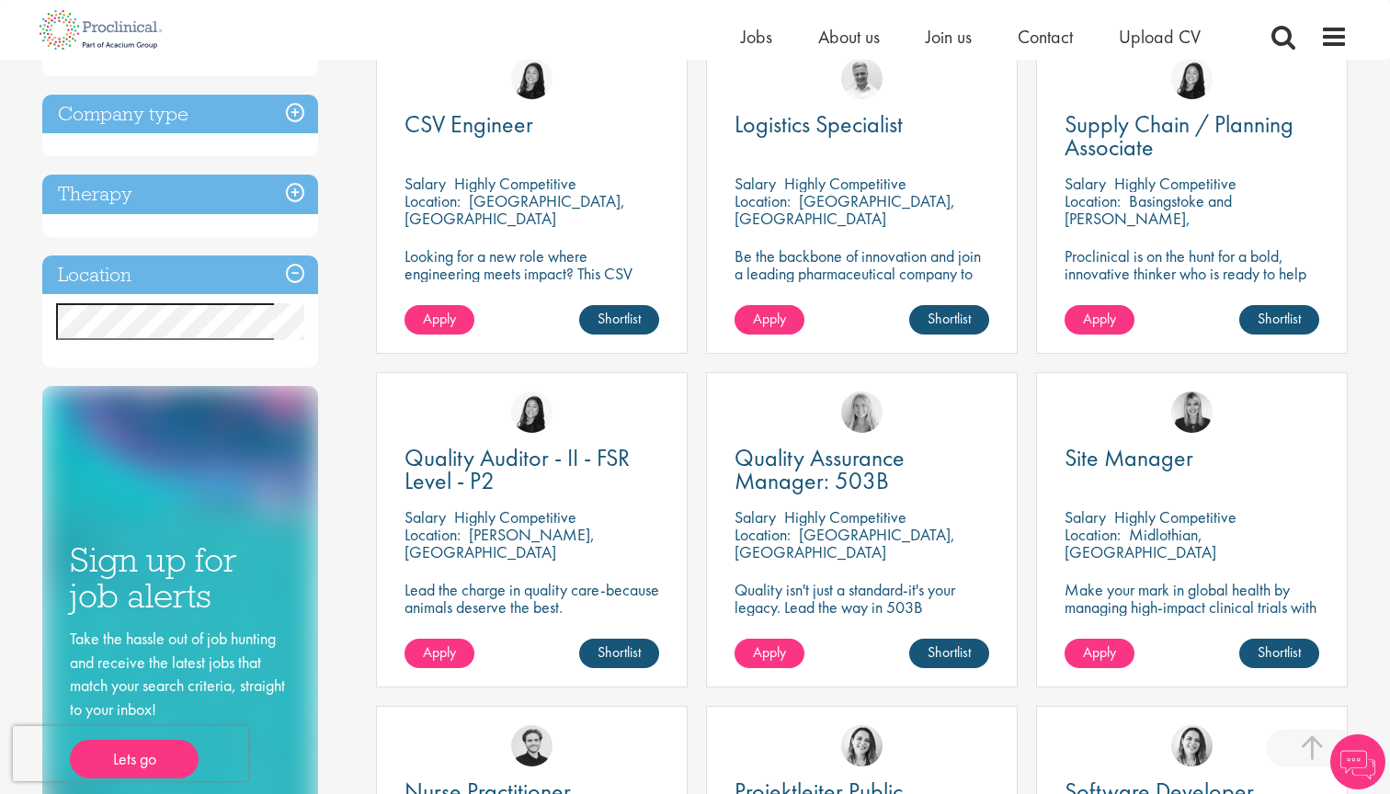
scroll to position [684, 0]
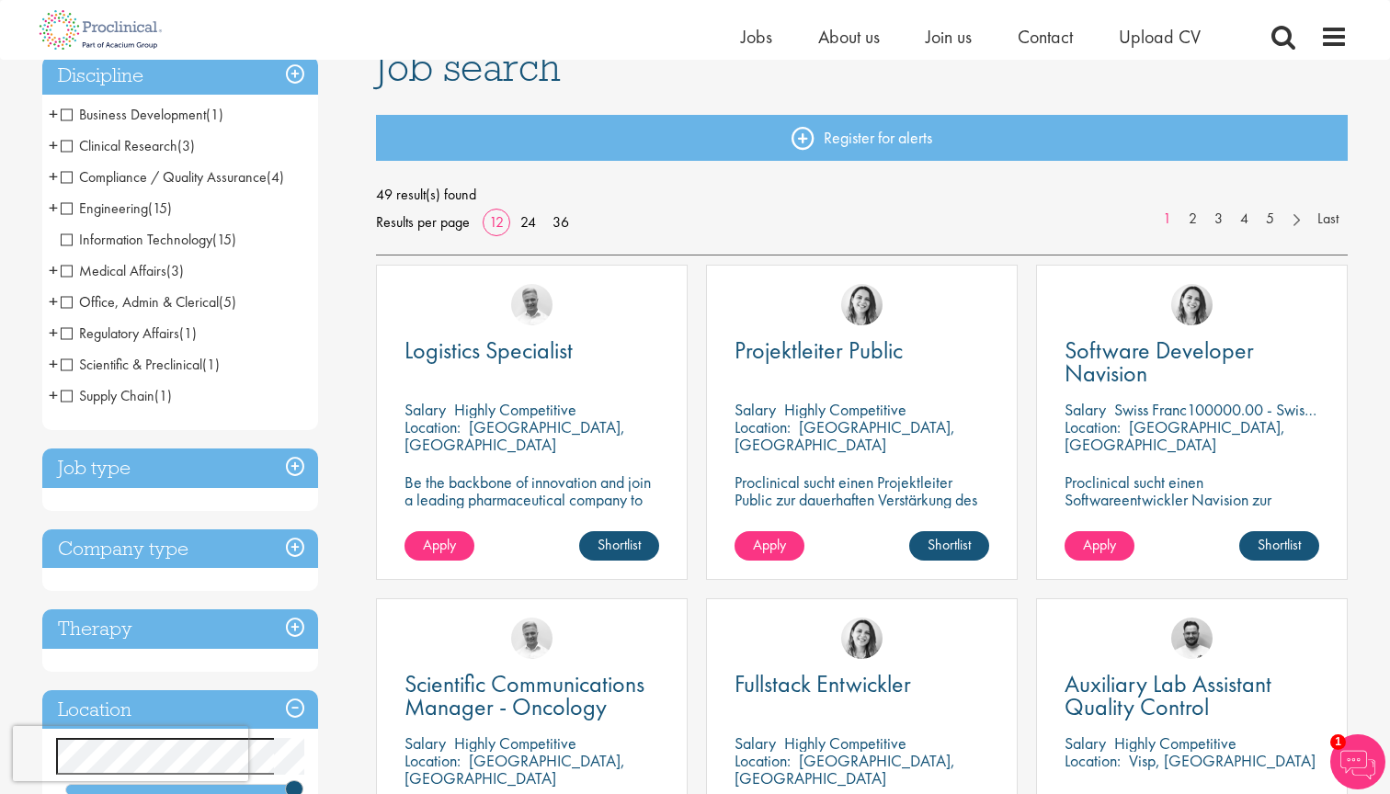
scroll to position [145, 0]
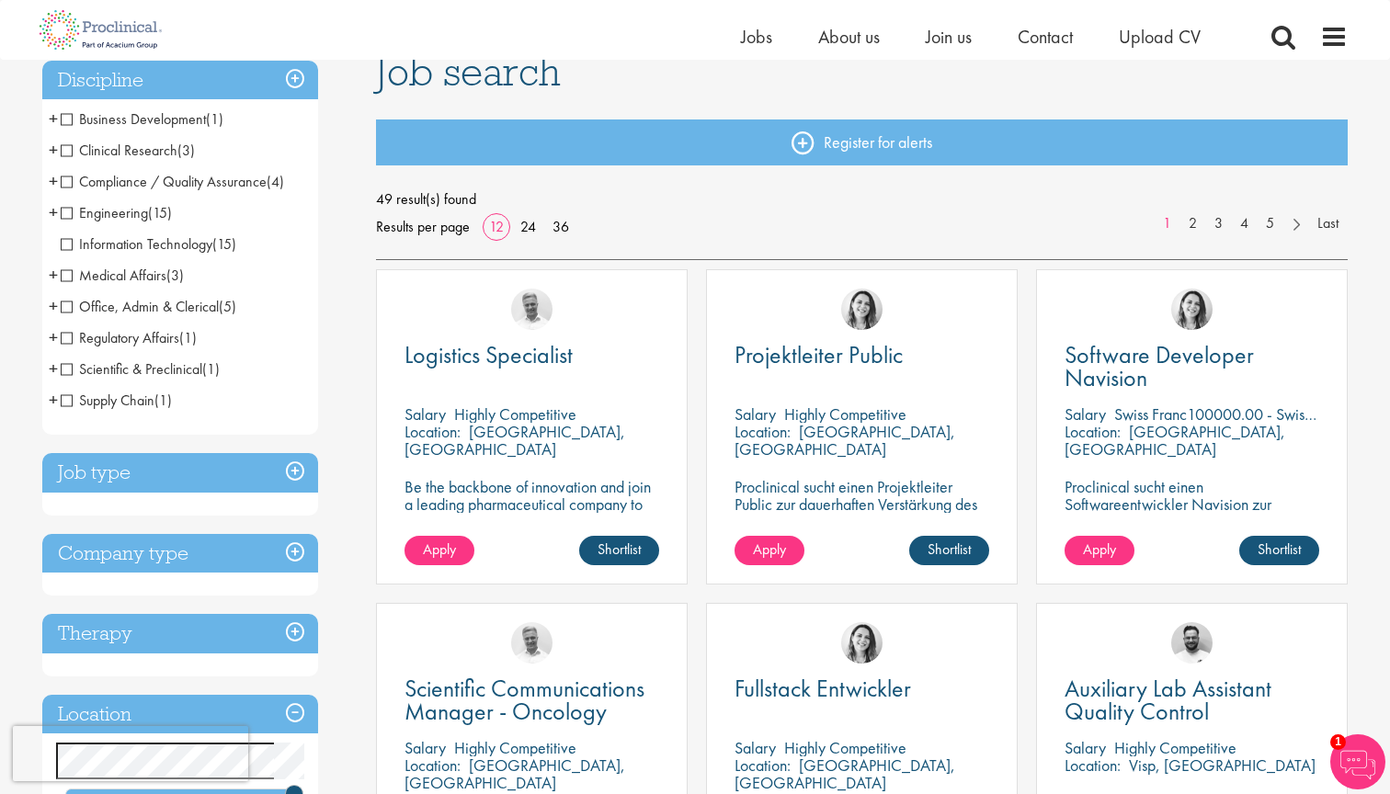
click at [160, 152] on span "Clinical Research" at bounding box center [119, 150] width 117 height 19
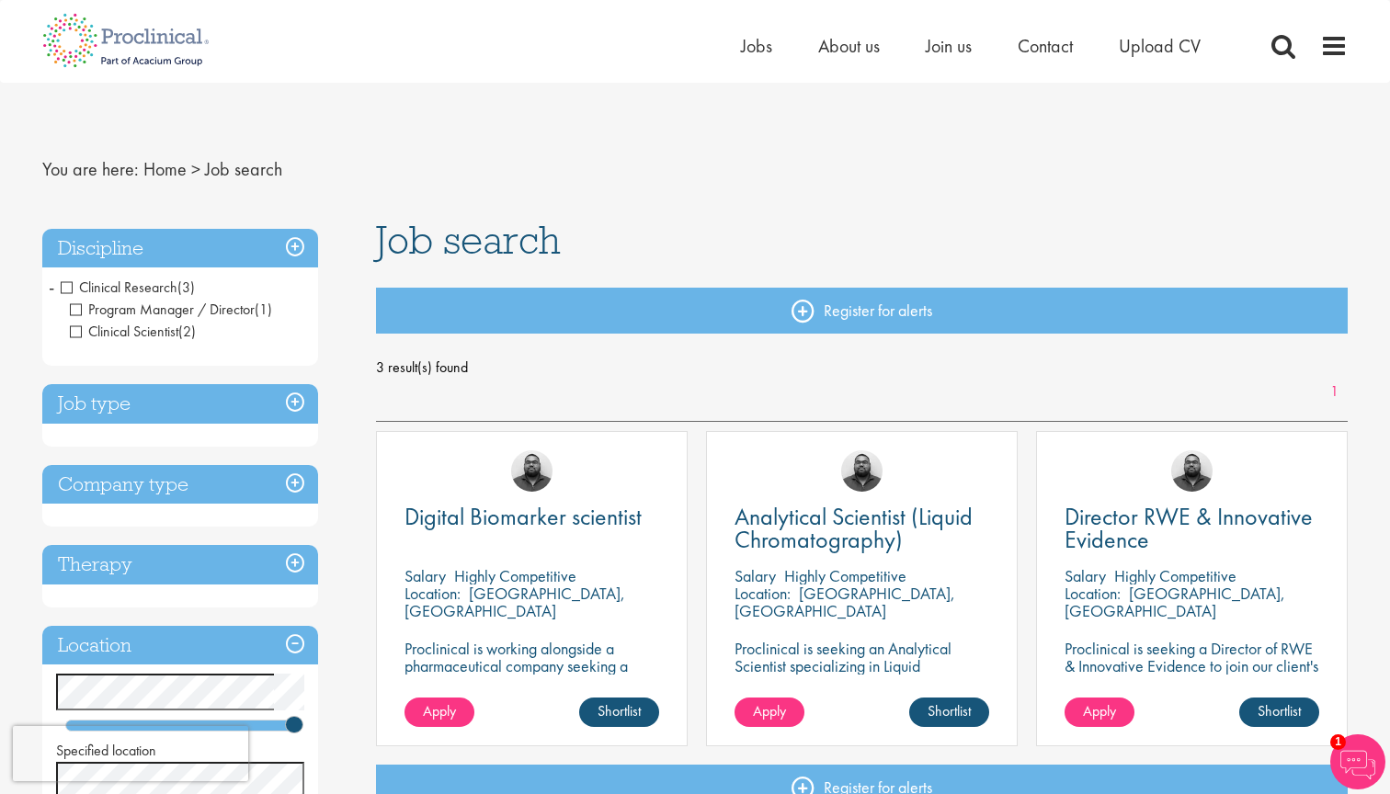
click at [64, 280] on span "Clinical Research" at bounding box center [119, 287] width 117 height 19
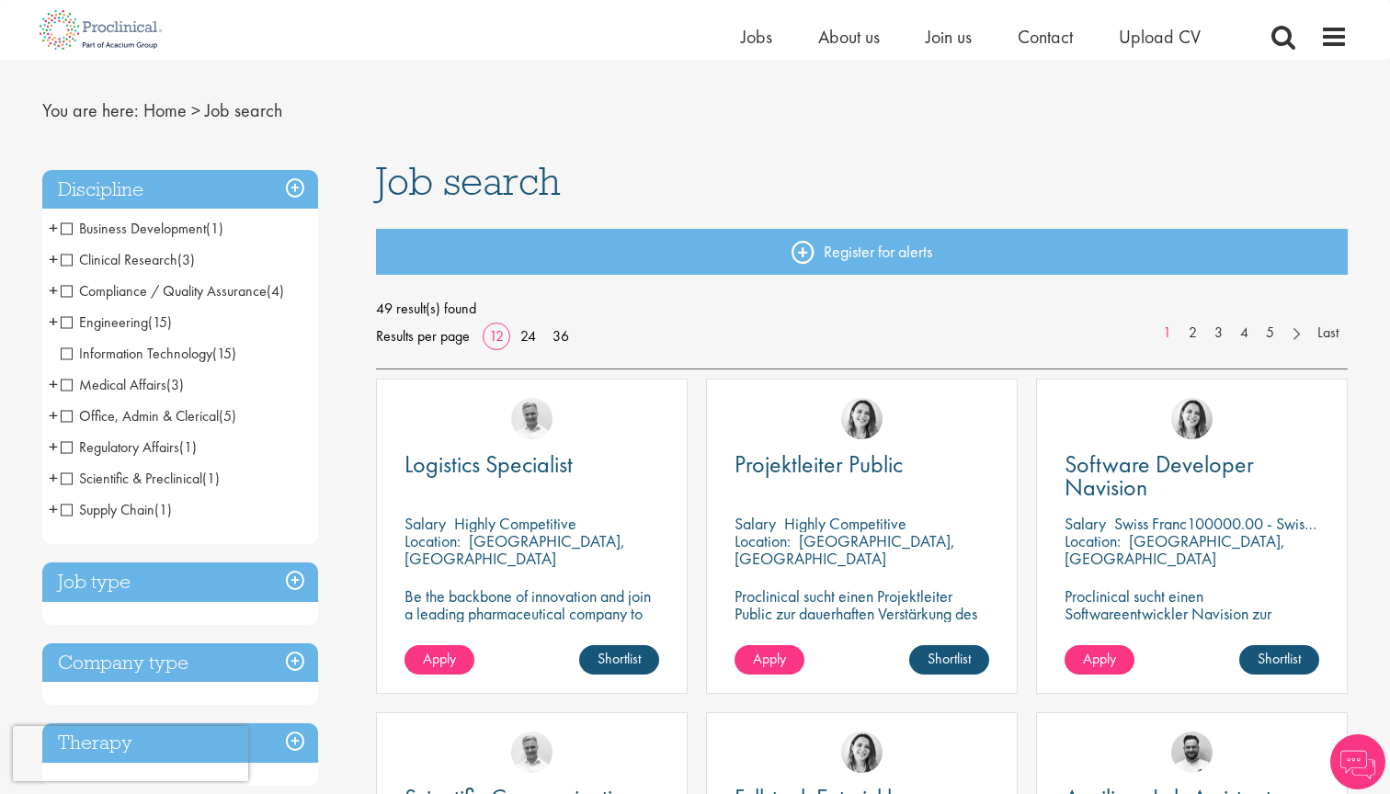
scroll to position [39, 0]
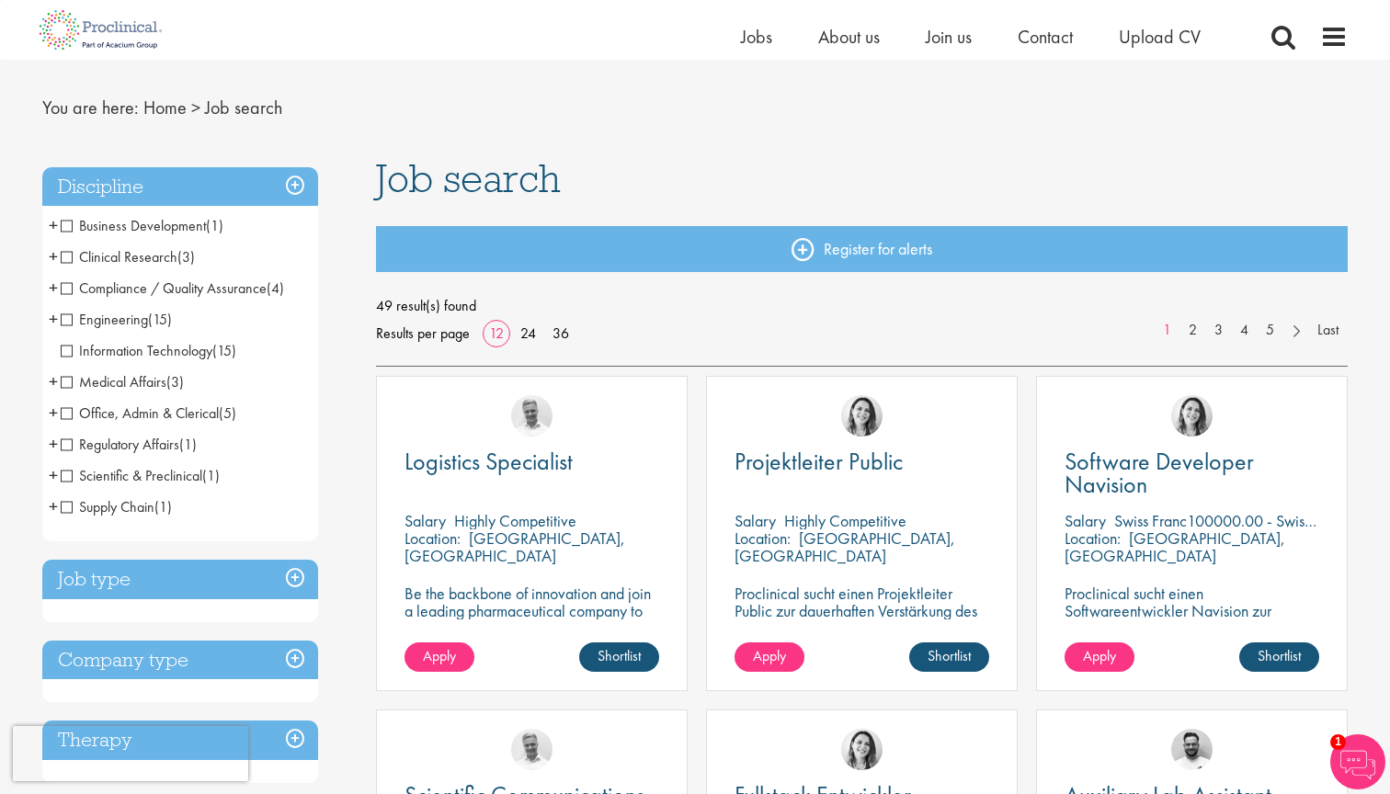
click at [183, 287] on span "Compliance / Quality Assurance" at bounding box center [164, 288] width 206 height 19
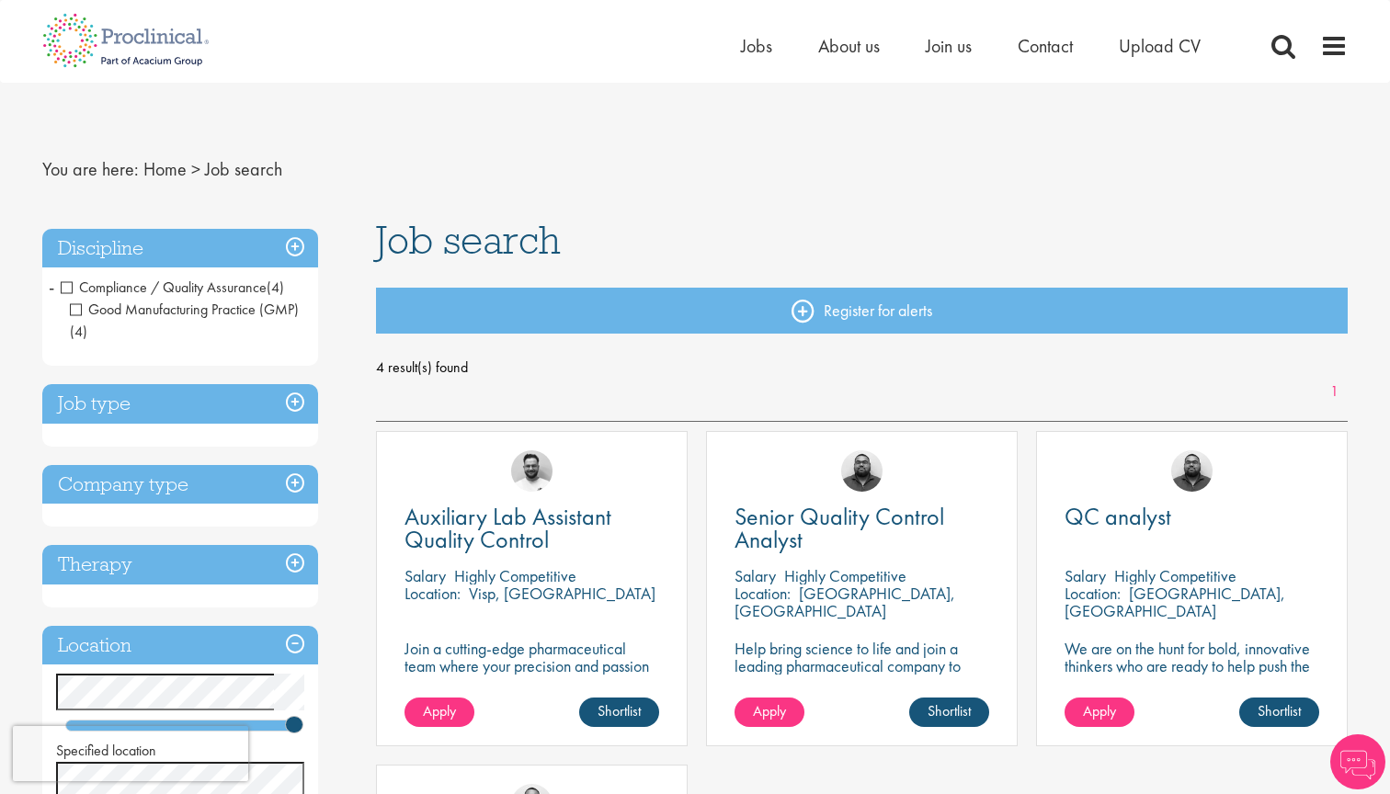
click at [69, 287] on span "Compliance / Quality Assurance" at bounding box center [164, 287] width 206 height 19
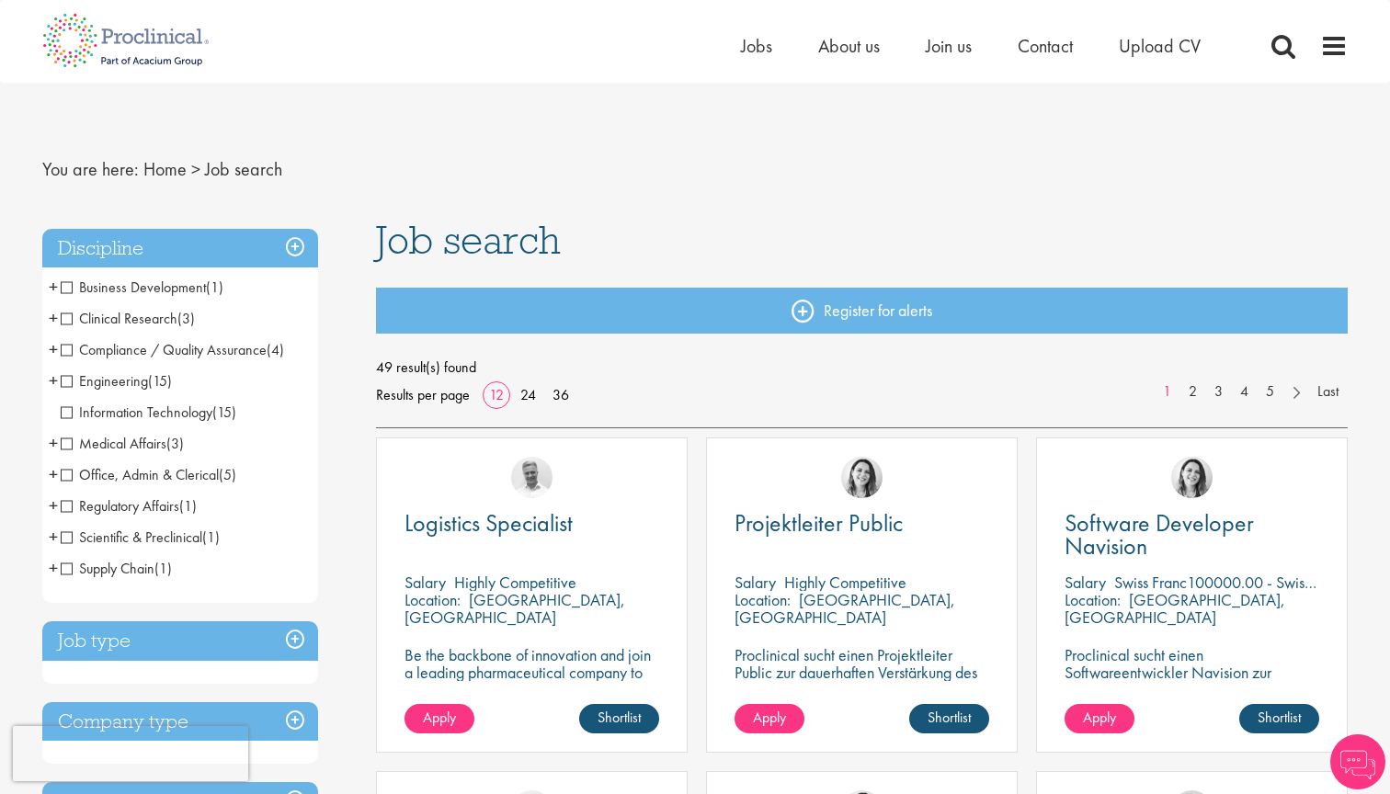
click at [126, 381] on span "Engineering" at bounding box center [104, 380] width 87 height 19
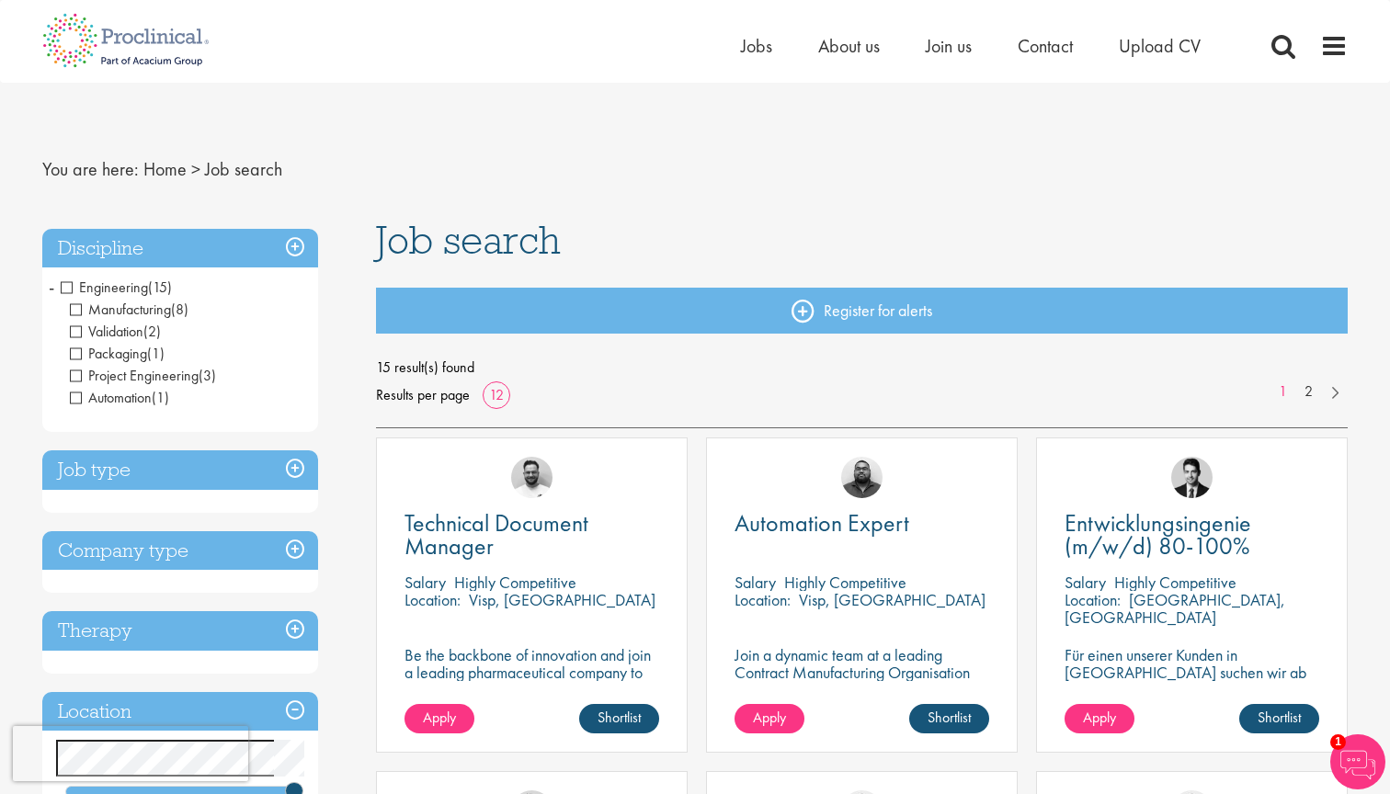
click at [113, 290] on span "Engineering" at bounding box center [104, 287] width 87 height 19
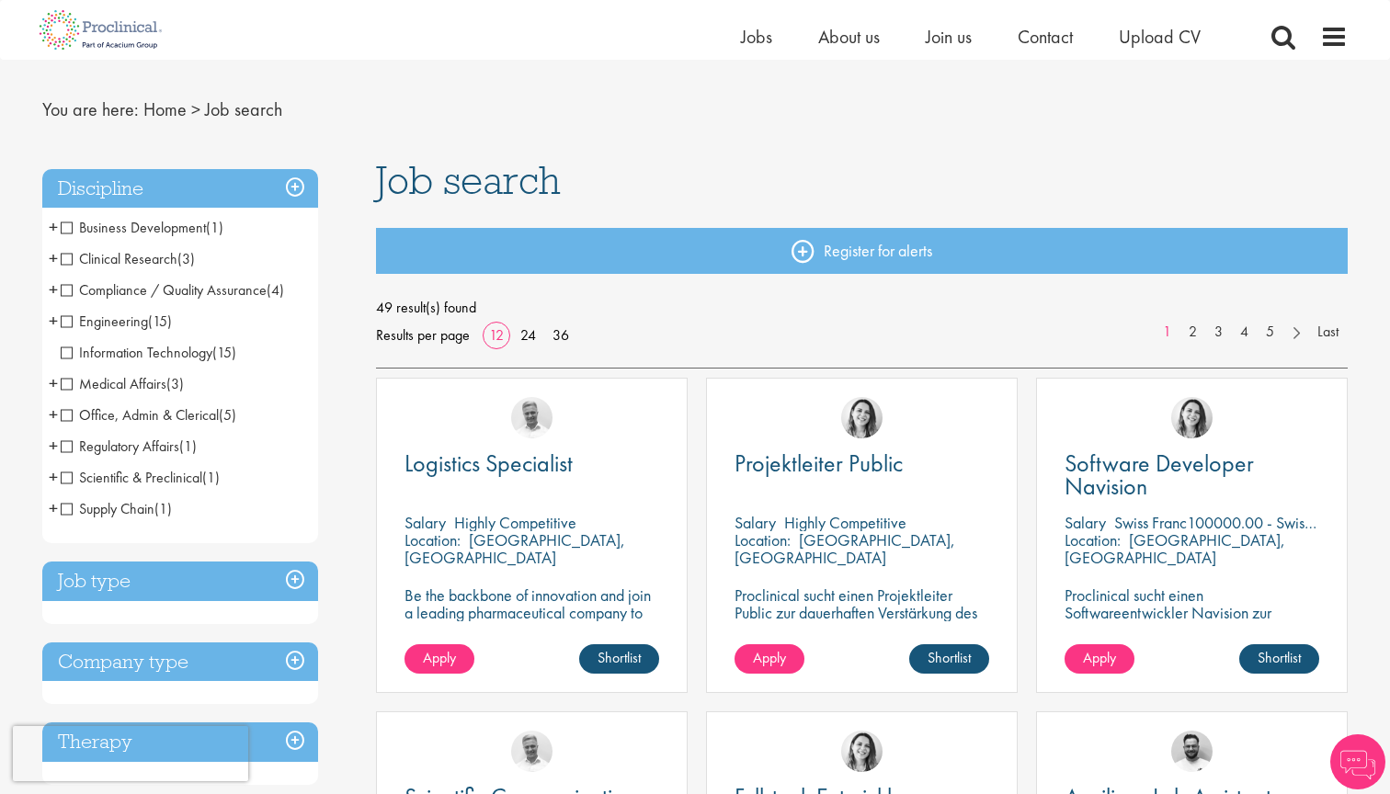
scroll to position [39, 0]
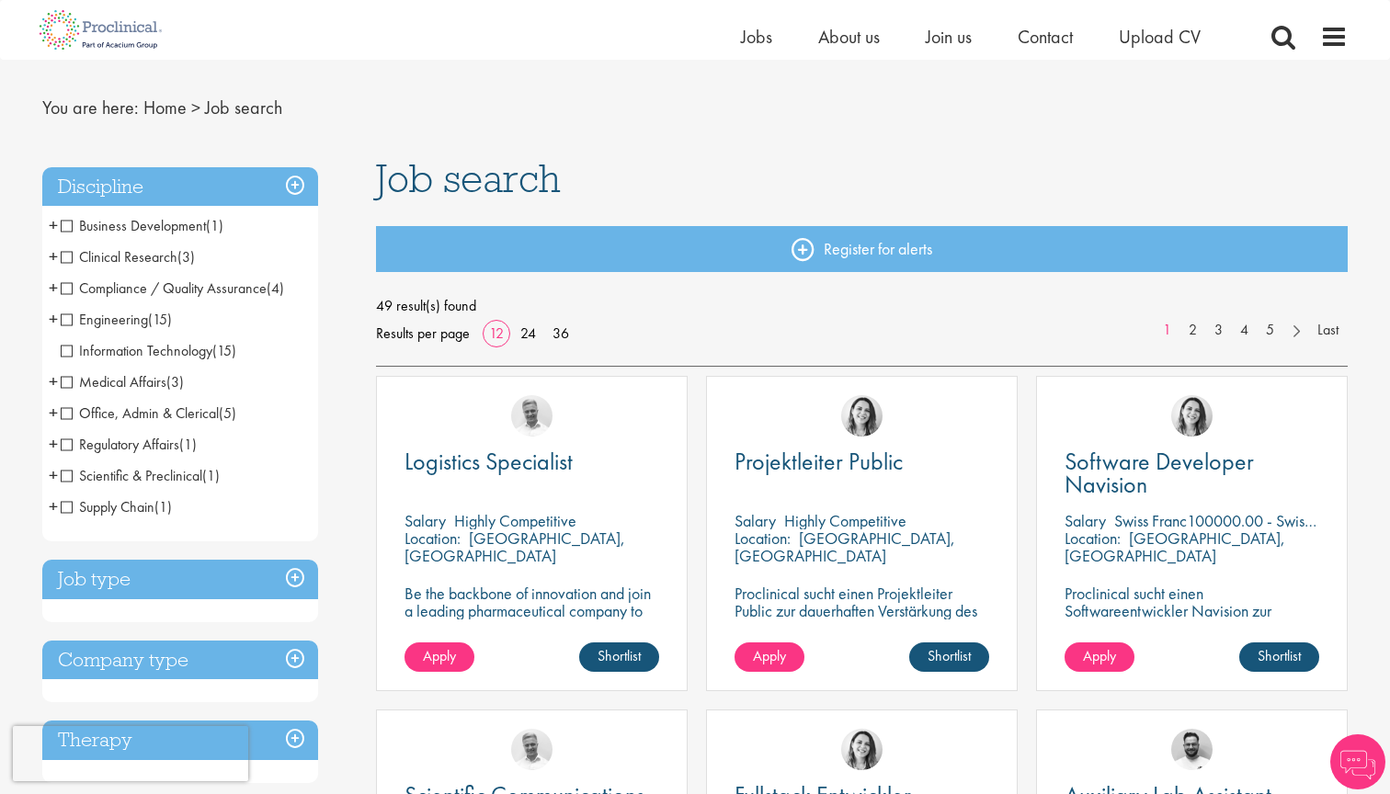
click at [210, 411] on span "Office, Admin & Clerical" at bounding box center [140, 413] width 158 height 19
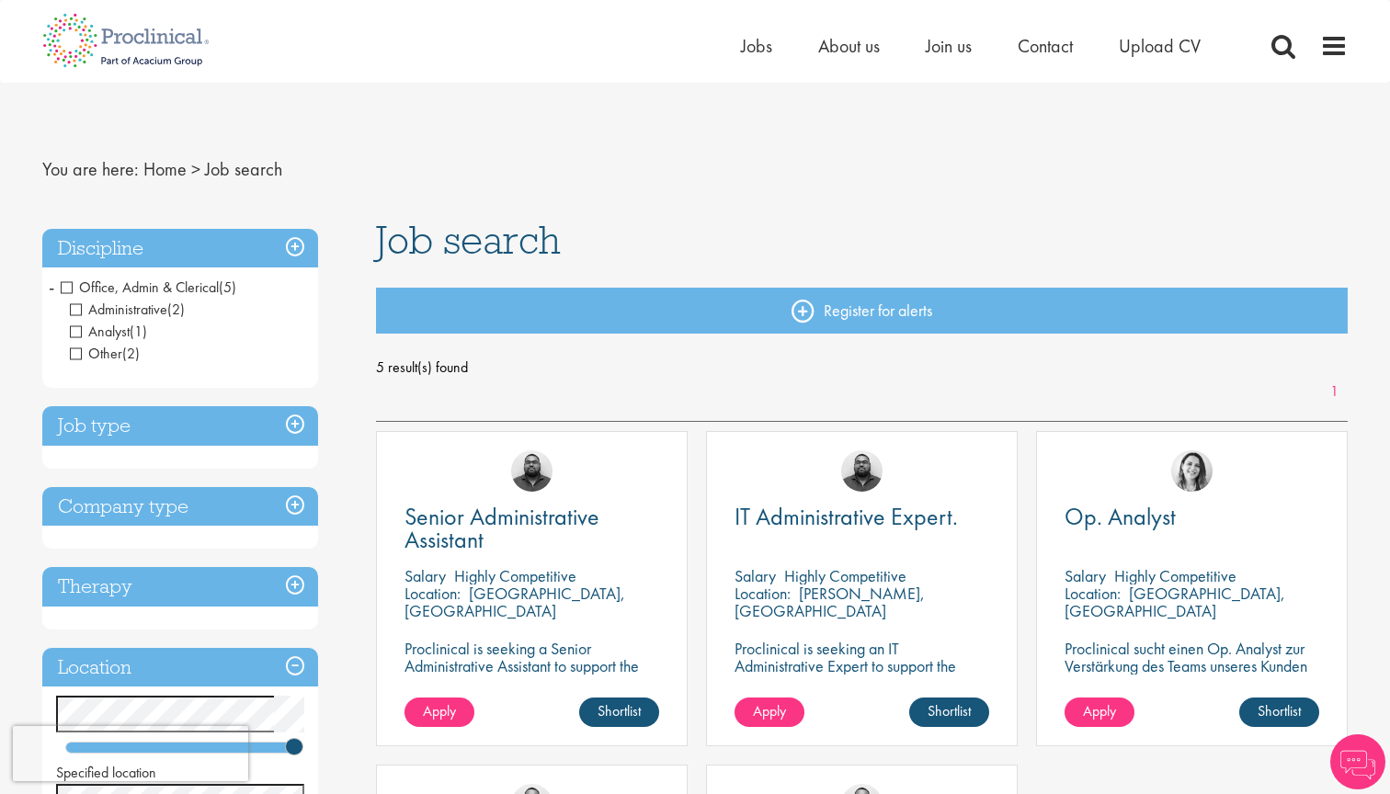
click at [131, 287] on span "Office, Admin & Clerical" at bounding box center [140, 287] width 158 height 19
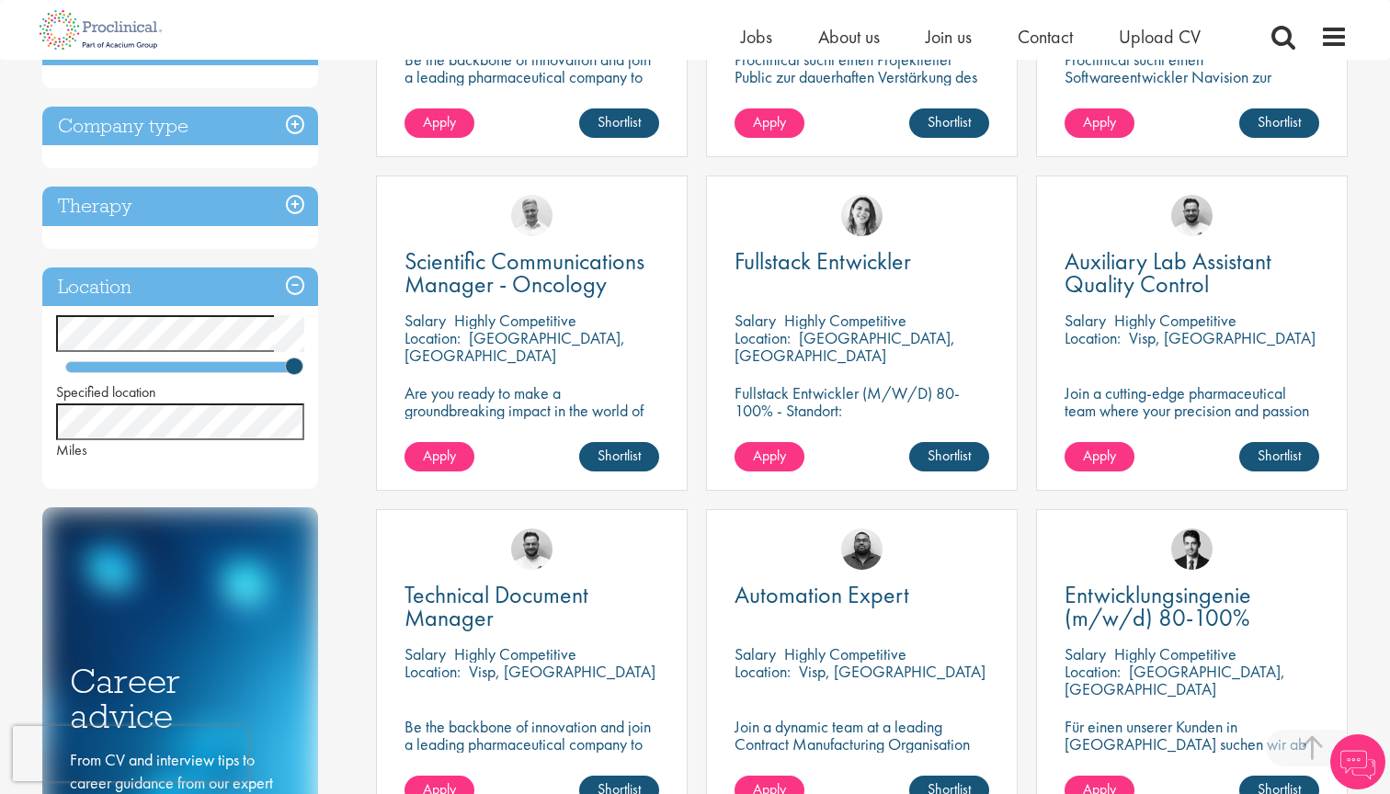
scroll to position [581, 0]
